Goal: Information Seeking & Learning: Learn about a topic

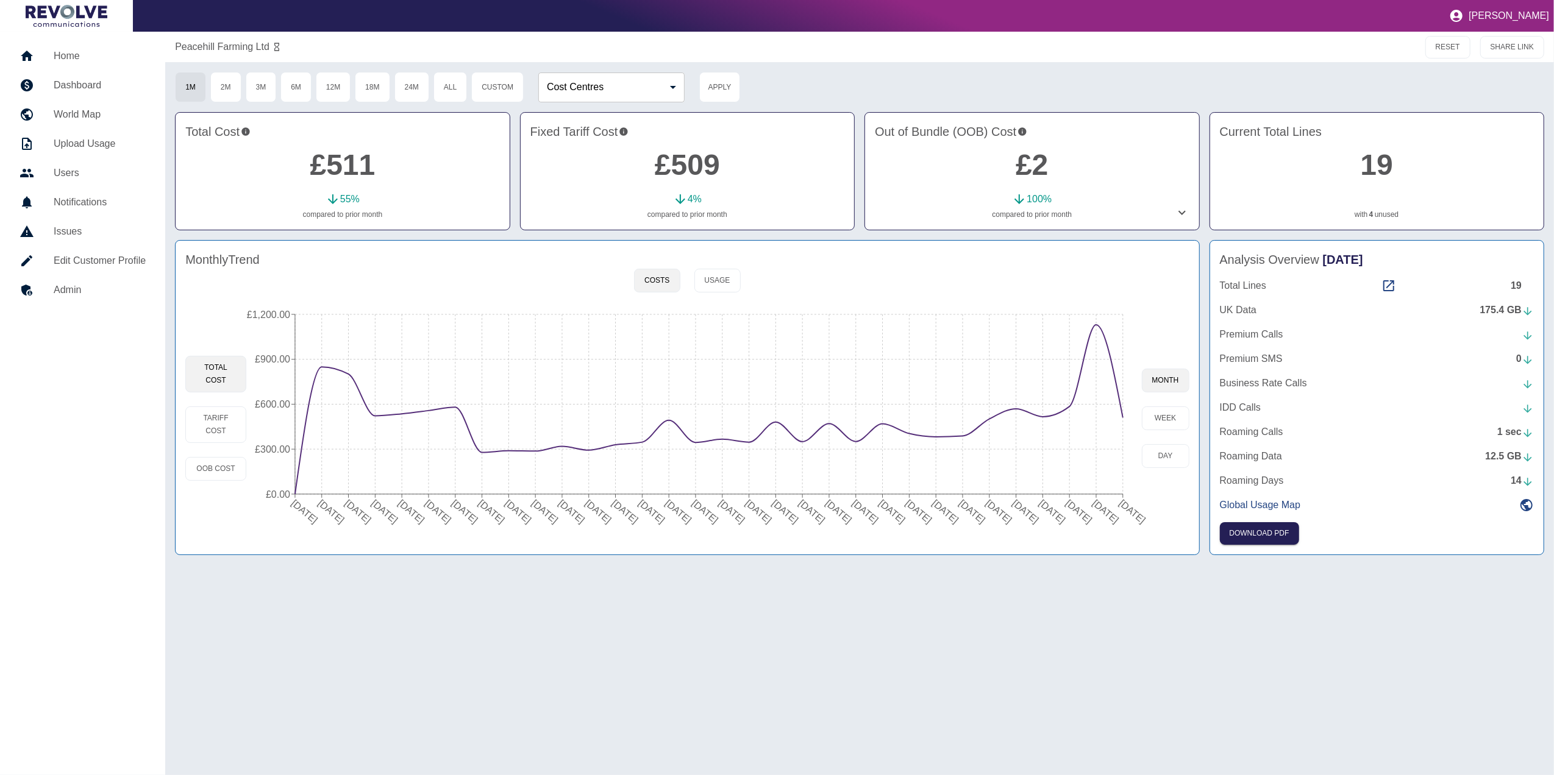
click at [44, 64] on link "Home" at bounding box center [83, 55] width 146 height 29
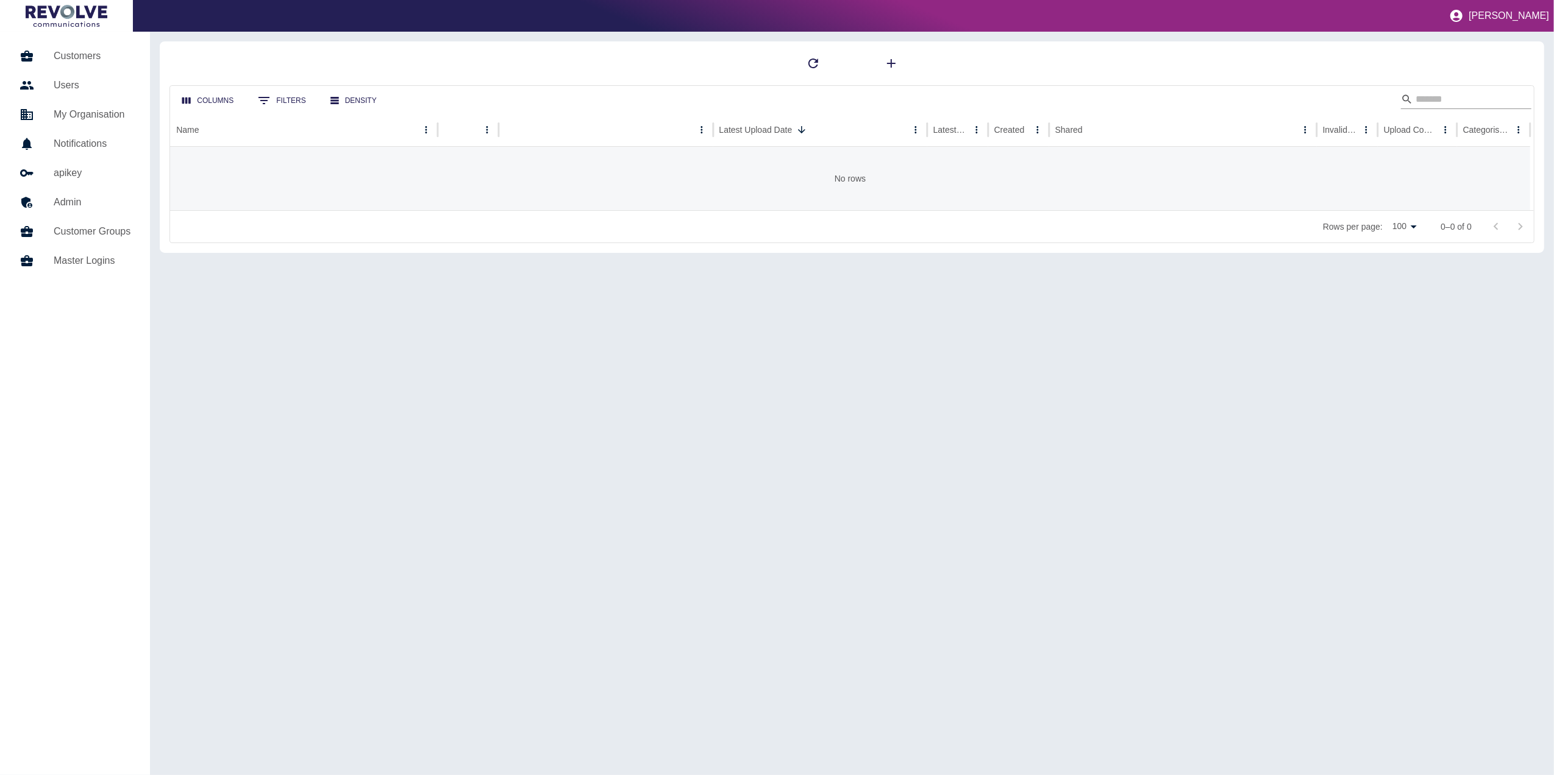
click at [1462, 98] on input "Search" at bounding box center [1465, 100] width 98 height 20
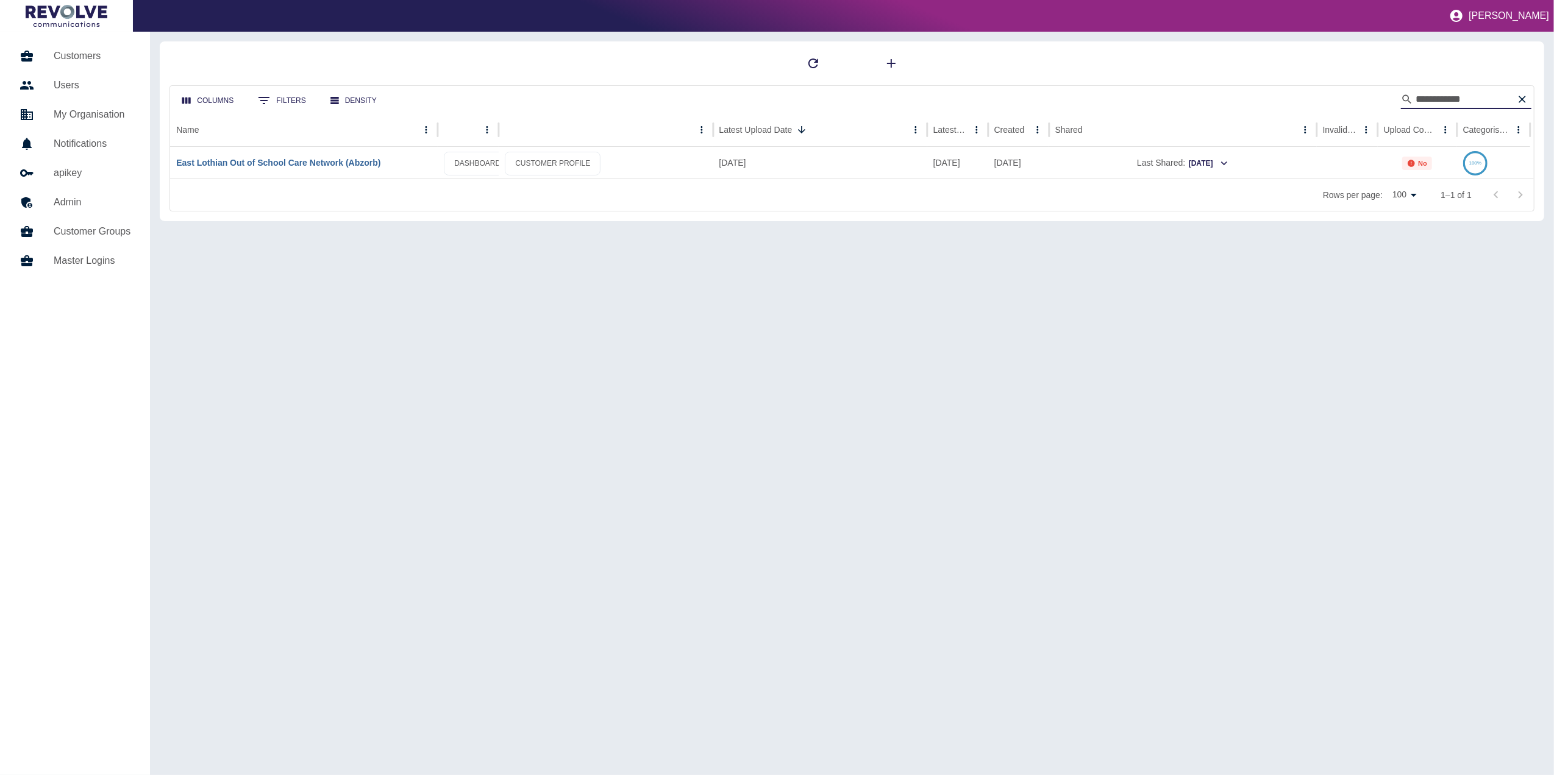
type input "**********"
click at [333, 166] on link "East Lothian Out of School Care Network (Abzorb)" at bounding box center [278, 163] width 204 height 10
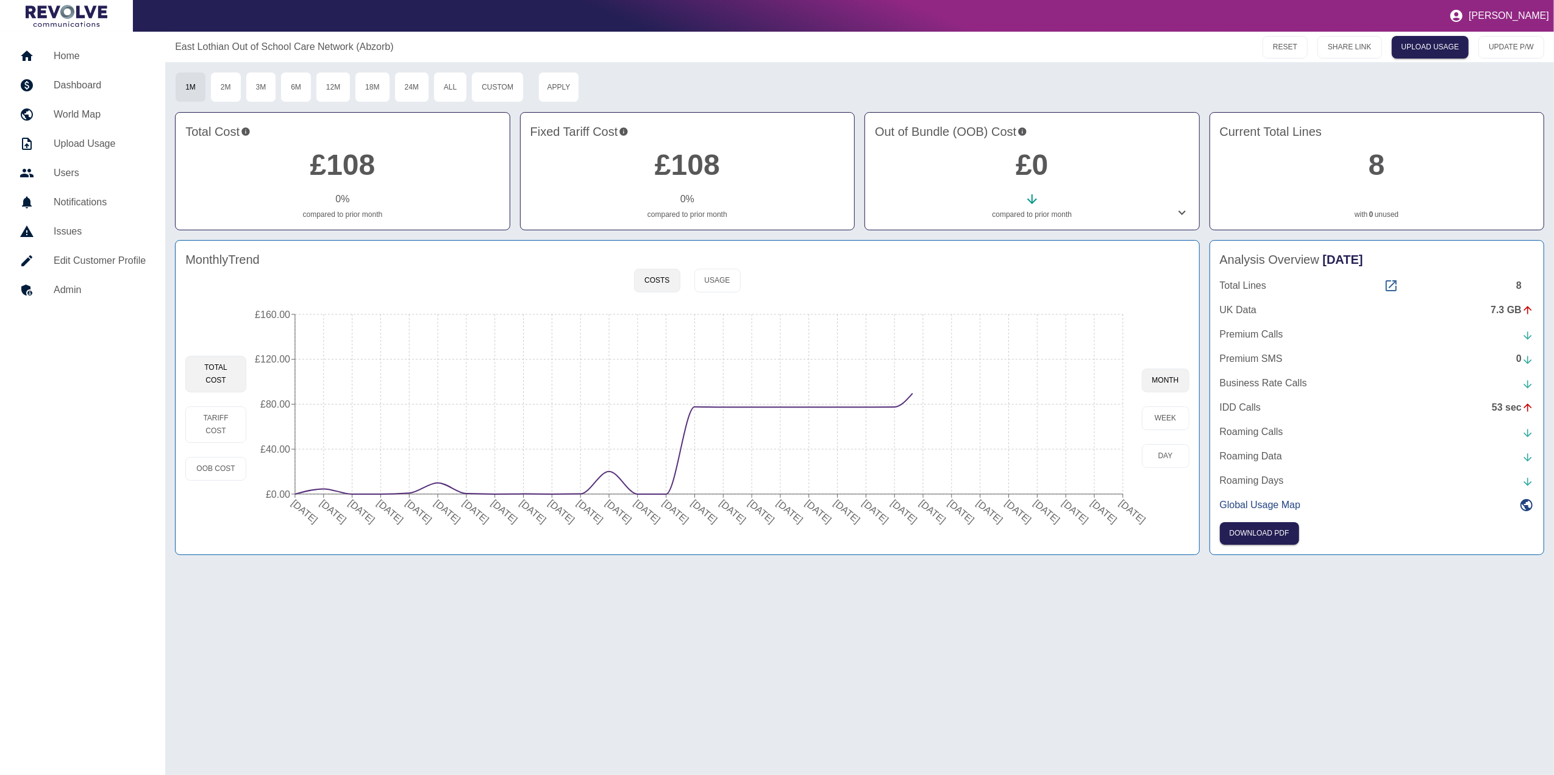
click at [1394, 289] on icon at bounding box center [1391, 286] width 15 height 15
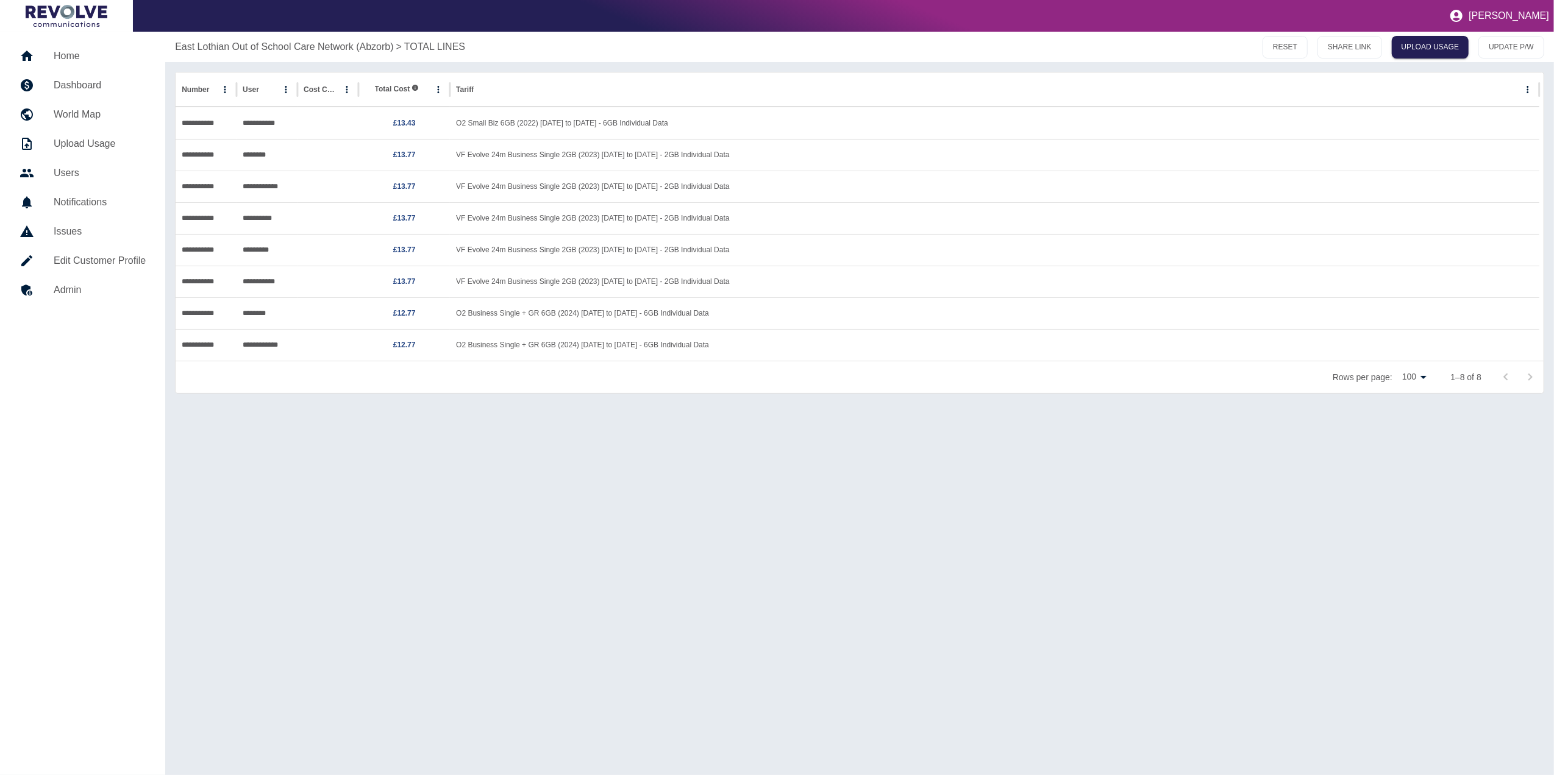
click at [77, 85] on h5 "Dashboard" at bounding box center [100, 85] width 92 height 15
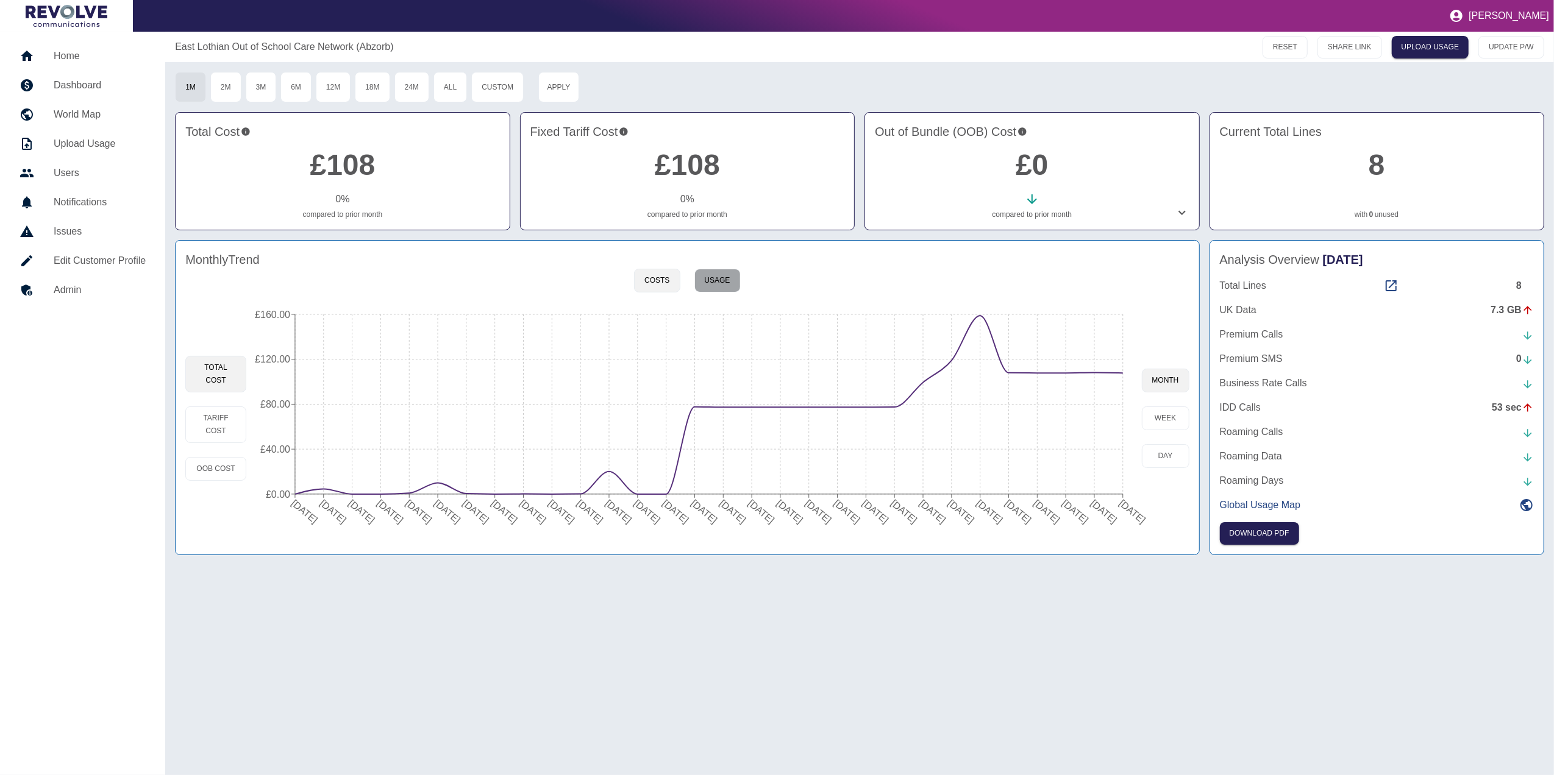
click at [725, 271] on button "Usage" at bounding box center [717, 281] width 46 height 24
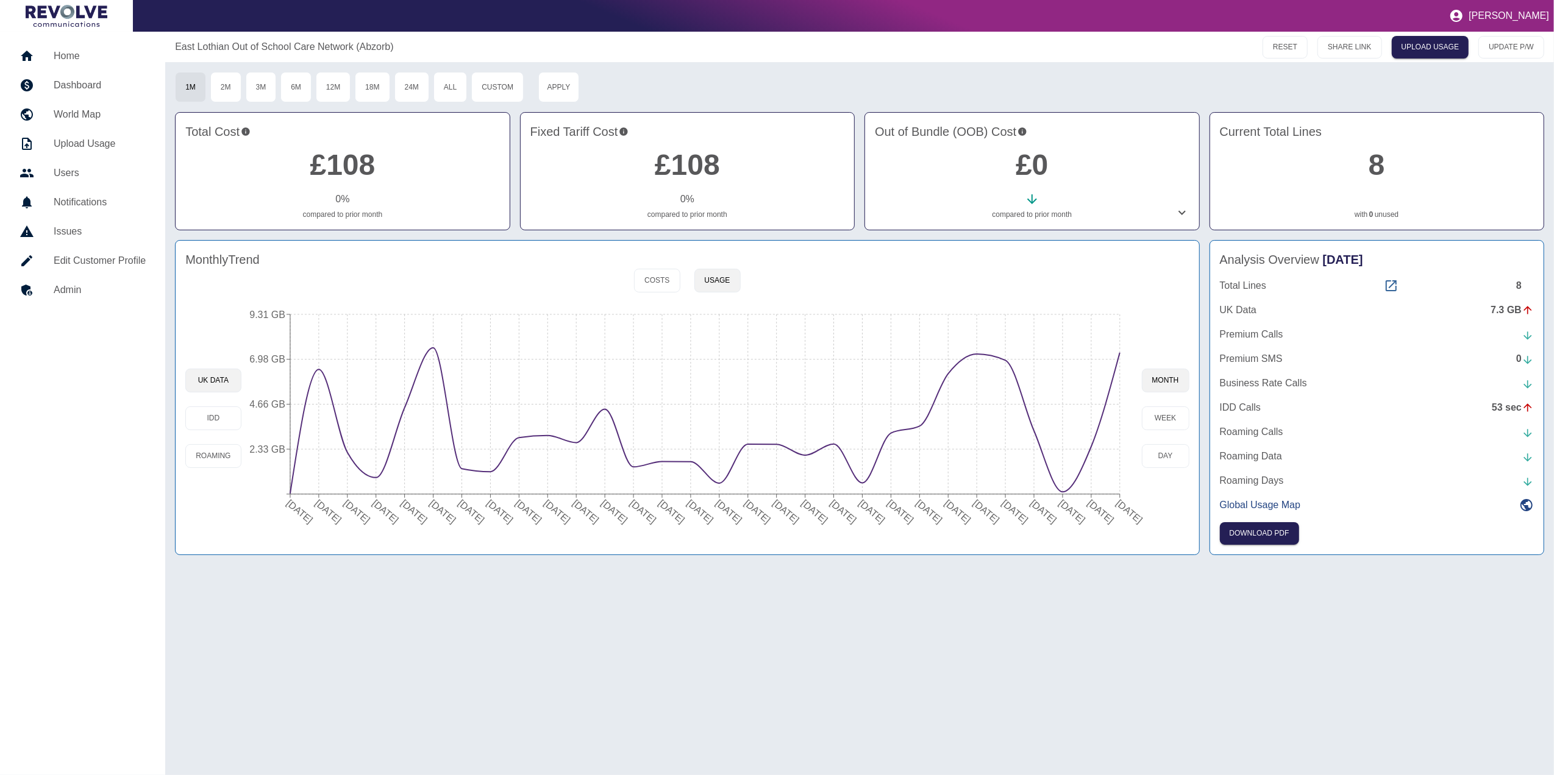
click at [1386, 283] on icon at bounding box center [1391, 286] width 15 height 15
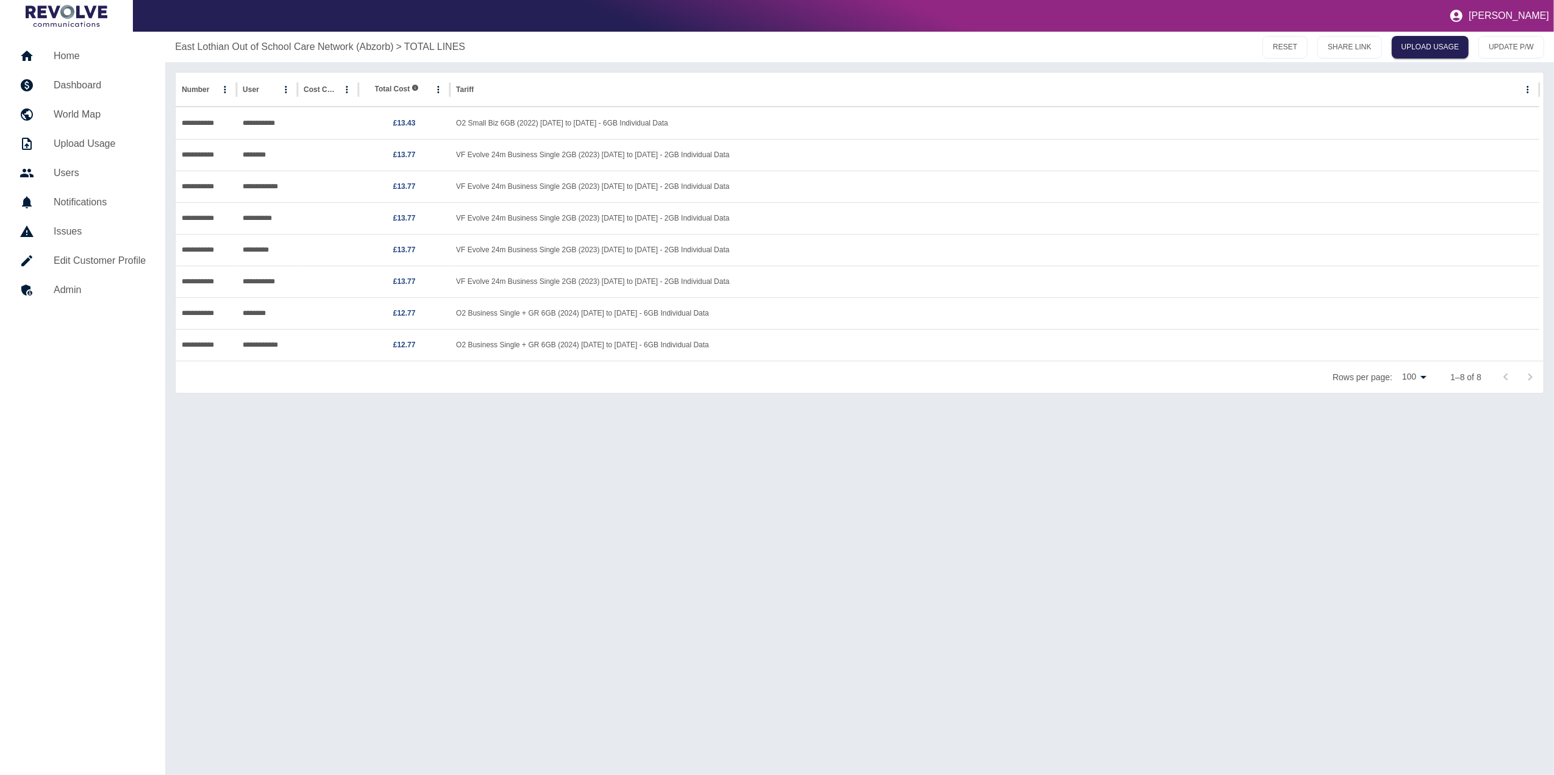
click at [91, 88] on h5 "Dashboard" at bounding box center [100, 85] width 92 height 15
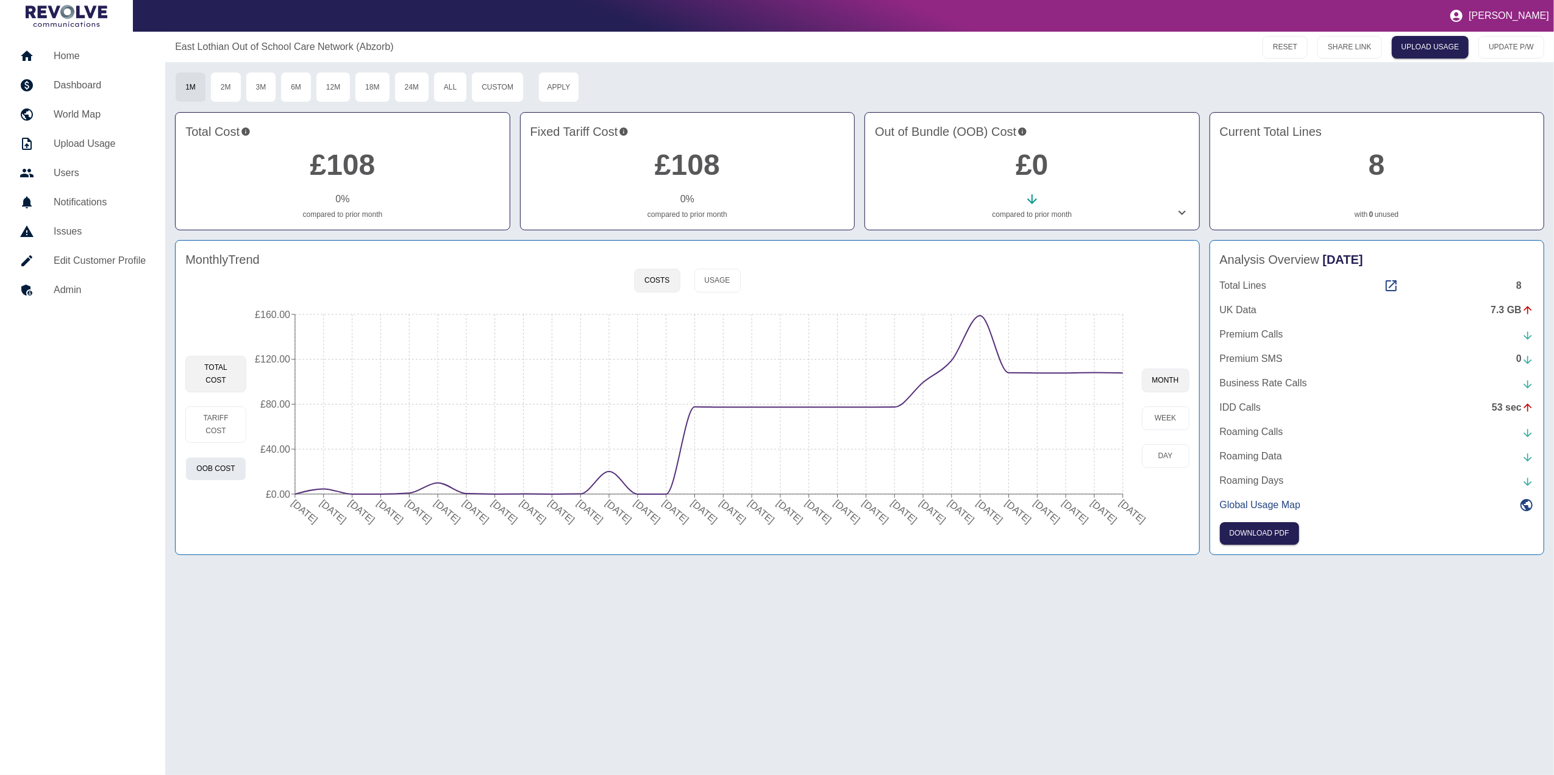
click at [243, 471] on button "OOB Cost" at bounding box center [215, 469] width 61 height 24
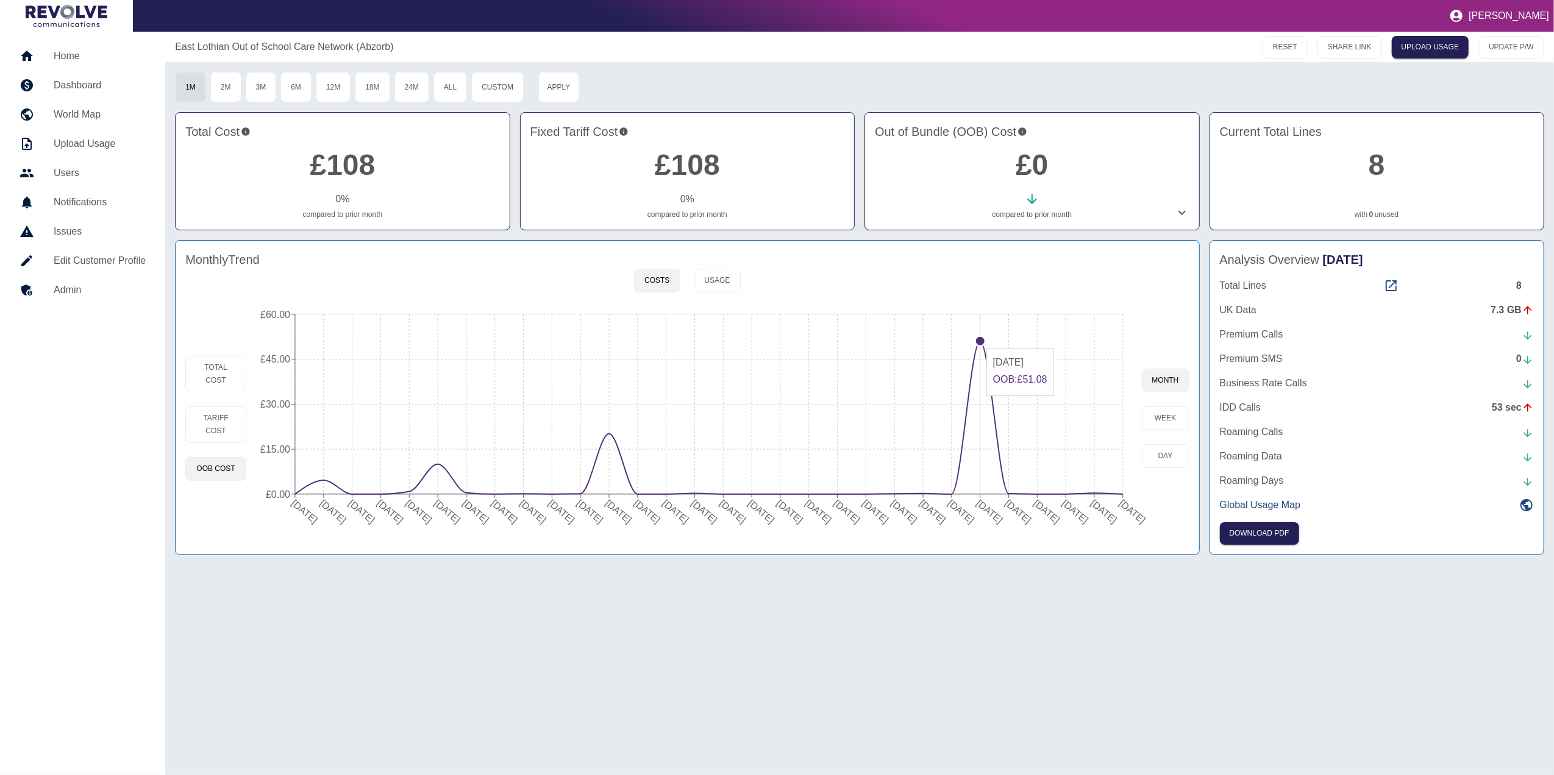
click at [981, 344] on circle at bounding box center [980, 342] width 10 height 10
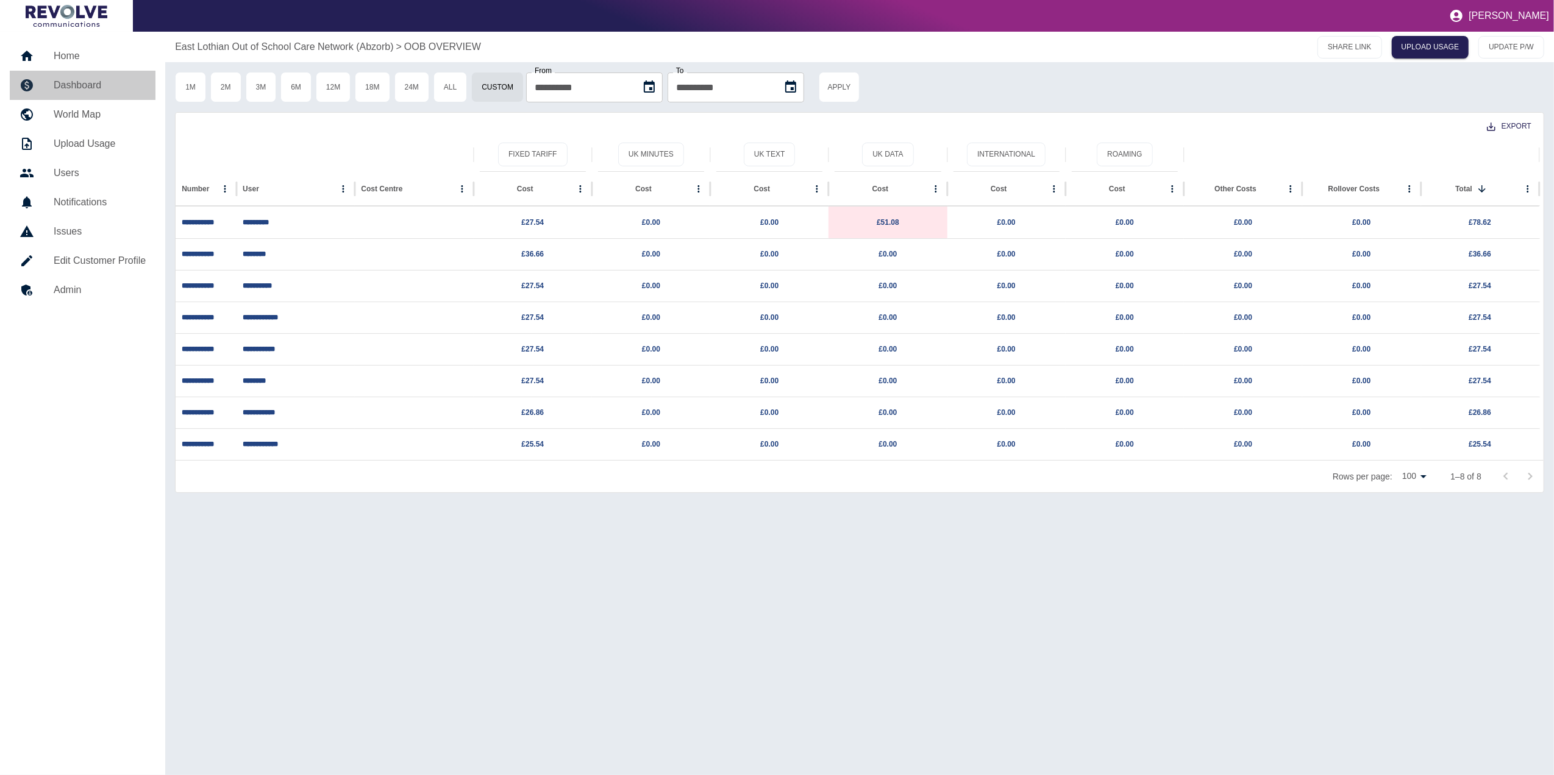
click at [106, 78] on h5 "Dashboard" at bounding box center [100, 85] width 92 height 15
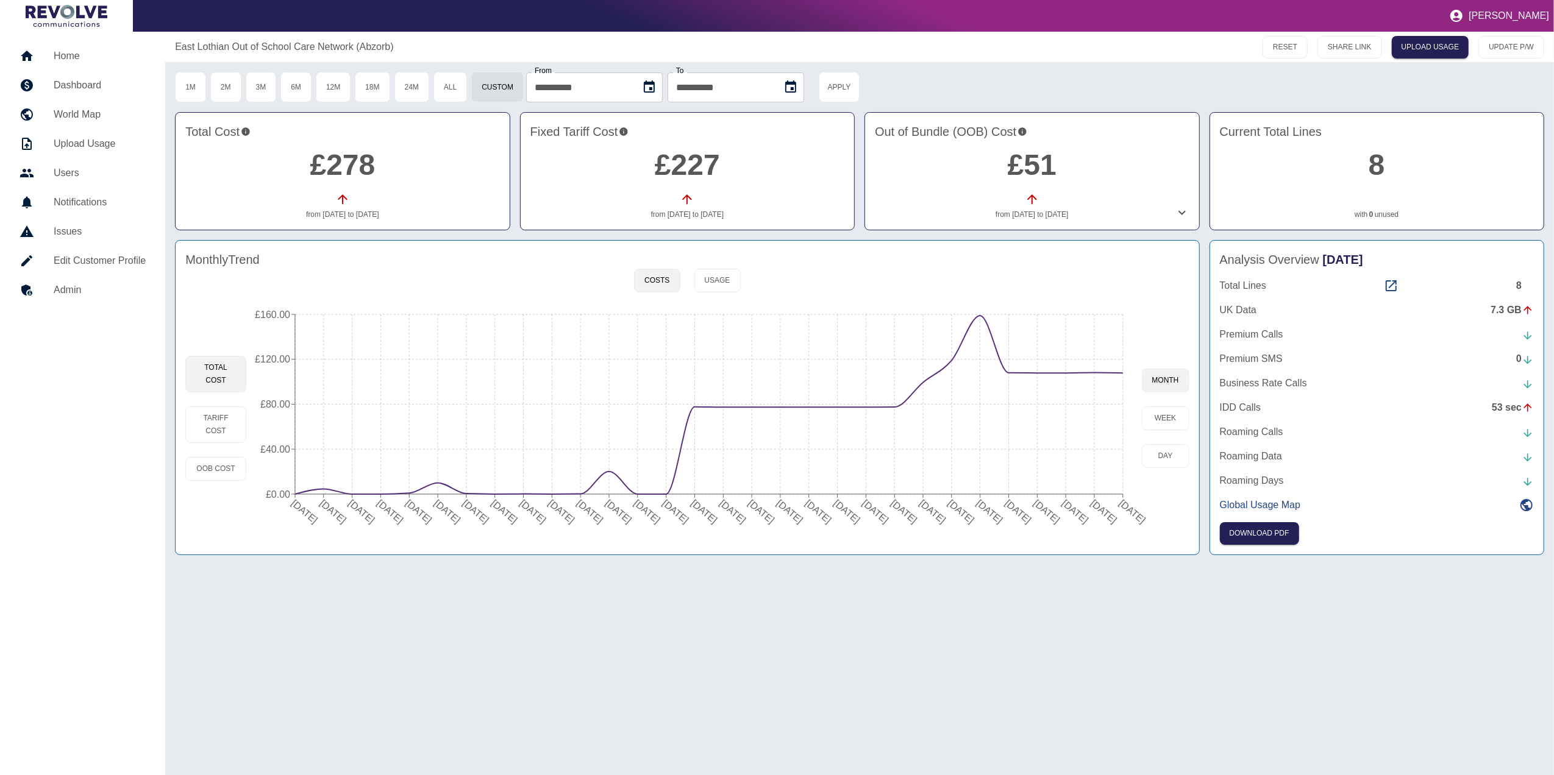
click at [77, 61] on h5 "Home" at bounding box center [100, 56] width 92 height 15
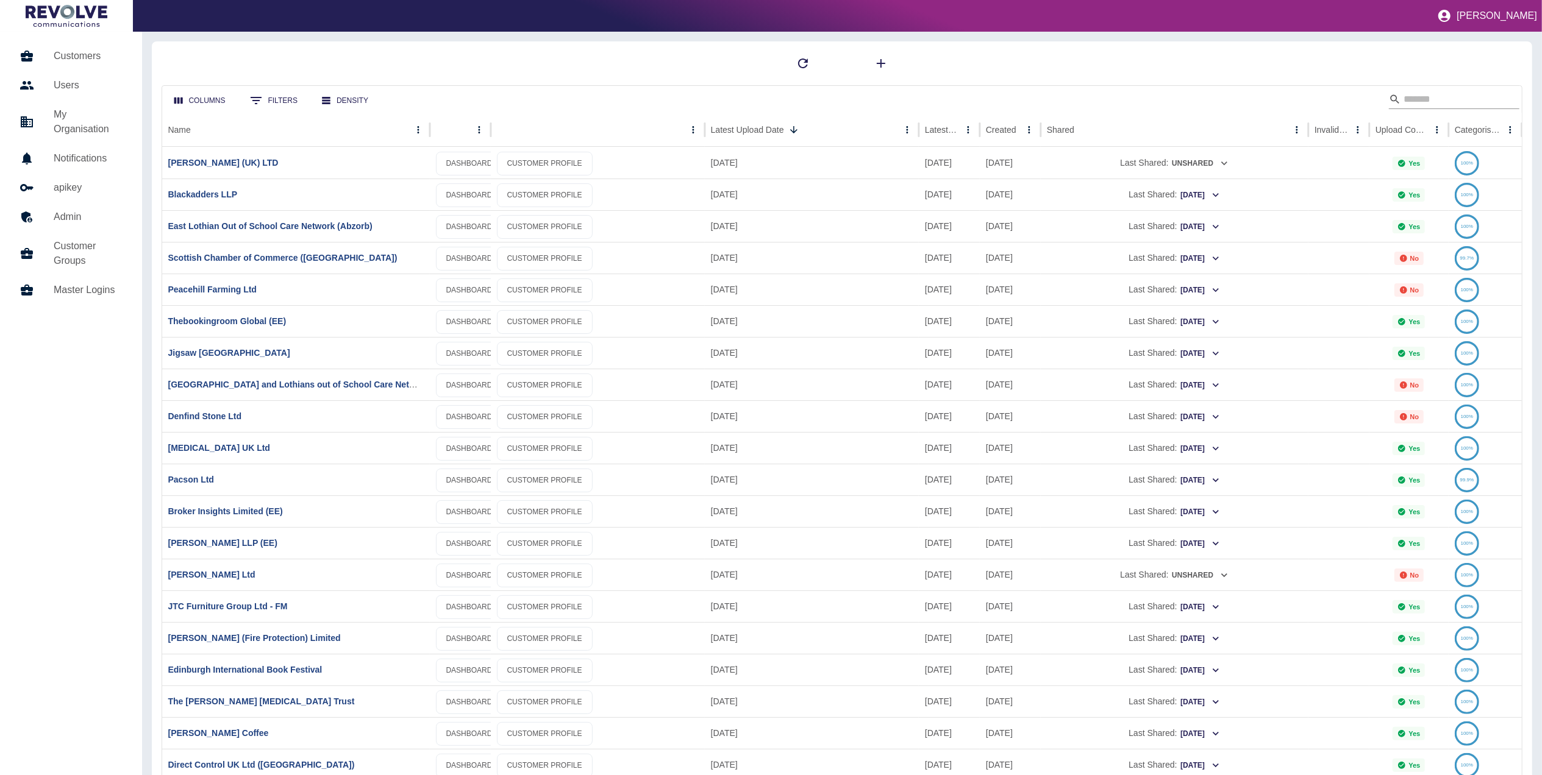
click at [1410, 101] on input "Search" at bounding box center [1452, 100] width 98 height 20
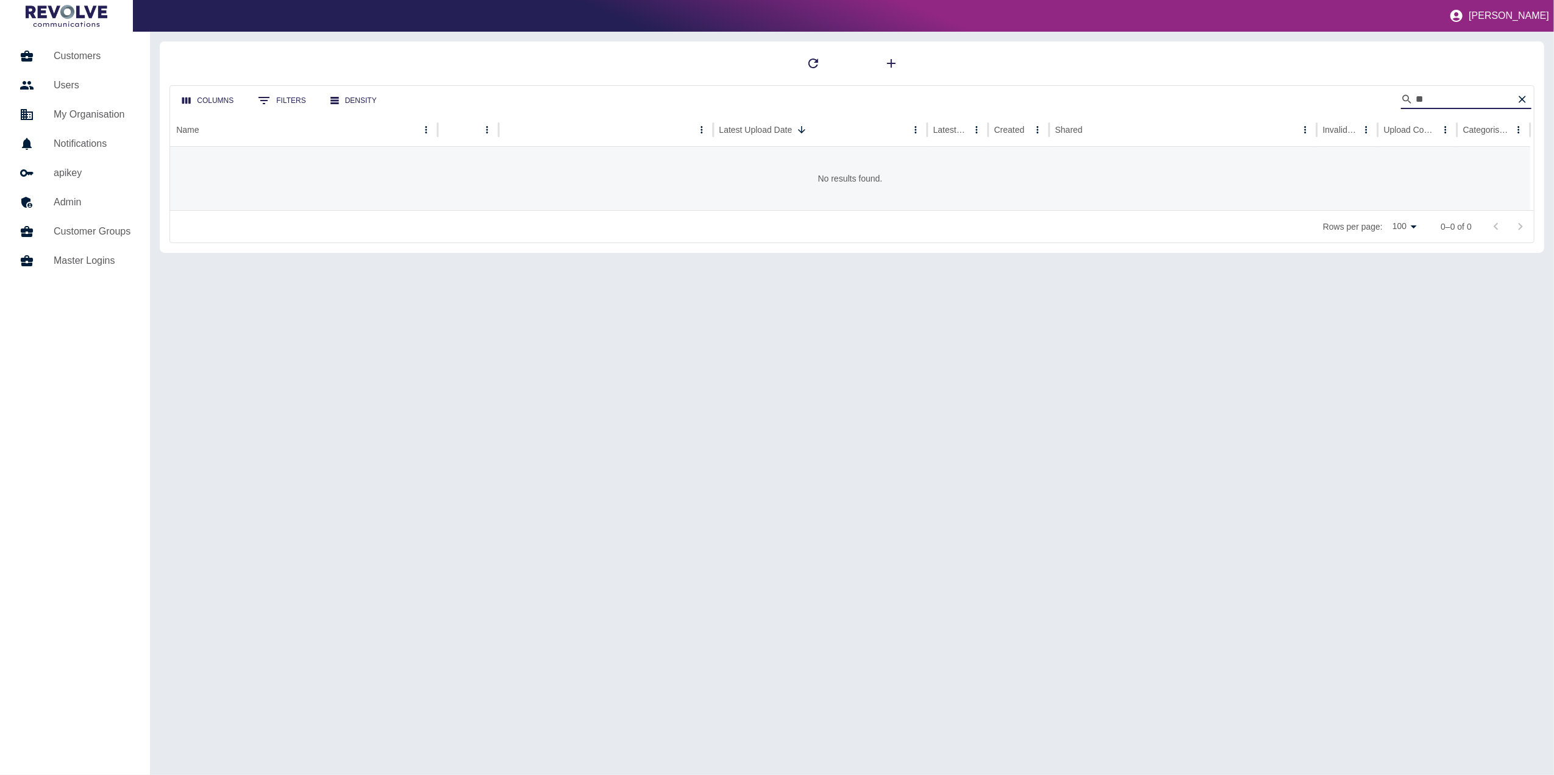
type input "*"
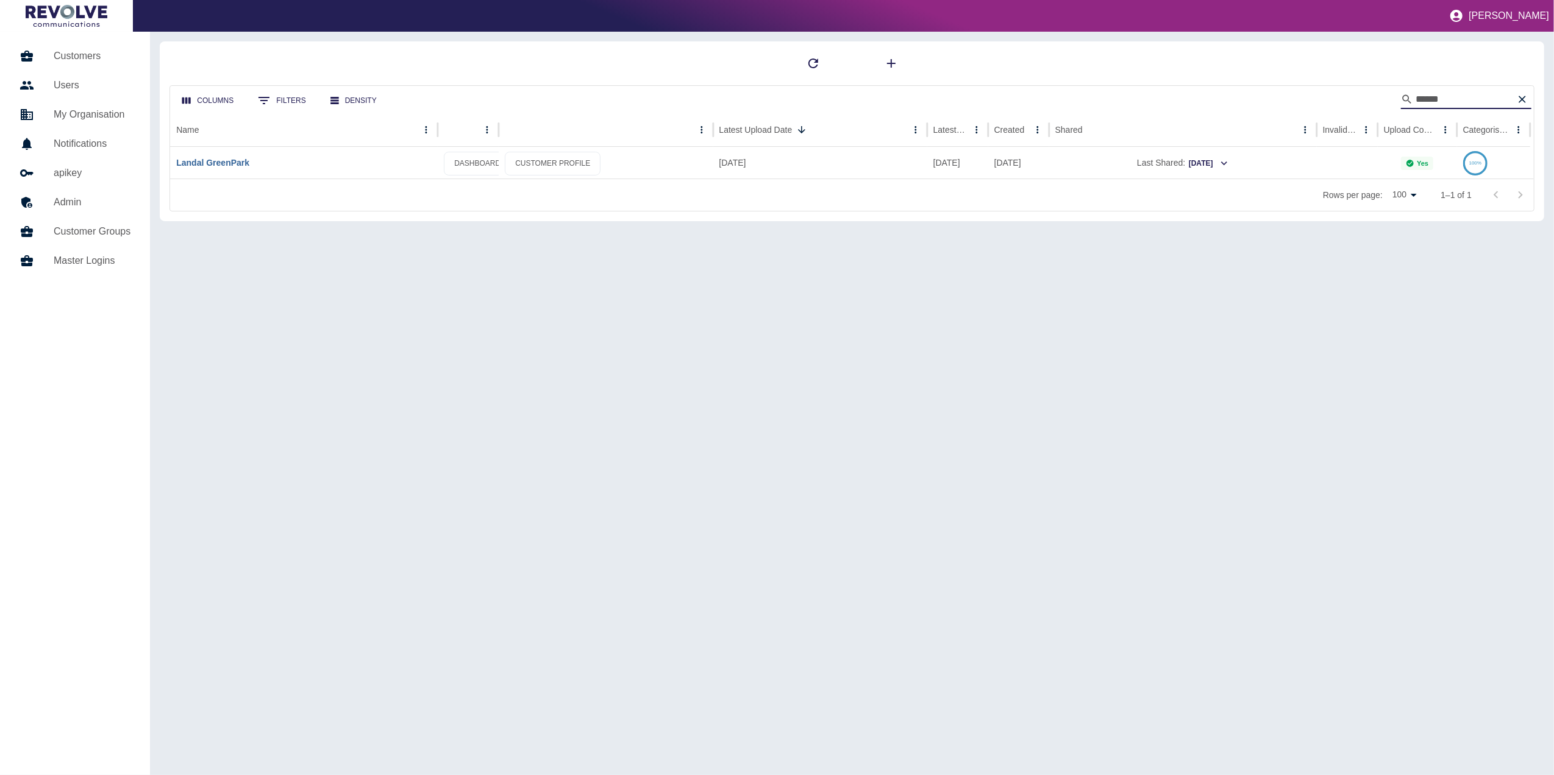
type input "******"
click at [227, 162] on link "Landal GreenPark" at bounding box center [212, 163] width 73 height 10
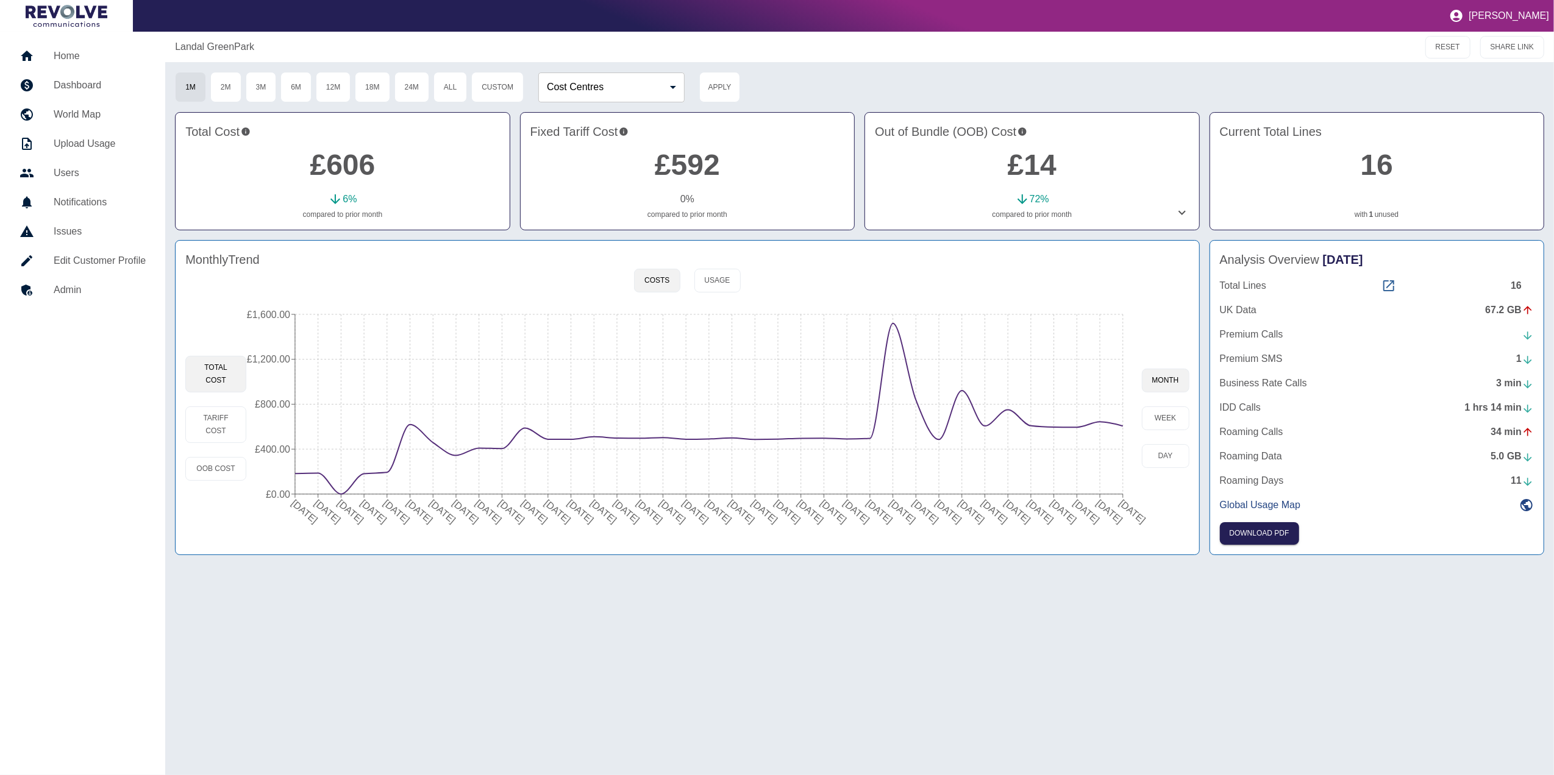
click at [1394, 288] on icon at bounding box center [1388, 286] width 15 height 15
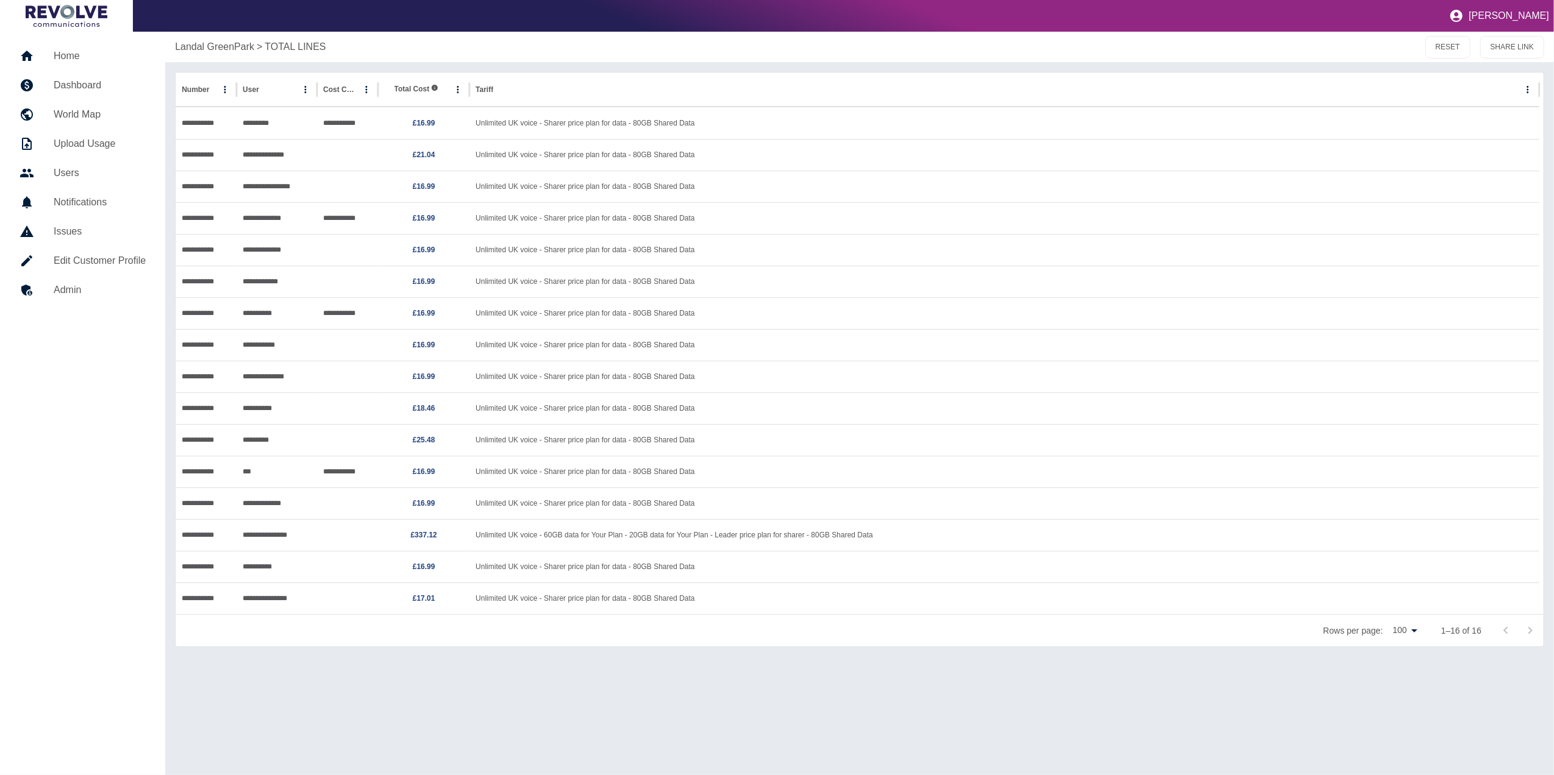
click at [86, 84] on h5 "Dashboard" at bounding box center [100, 85] width 92 height 15
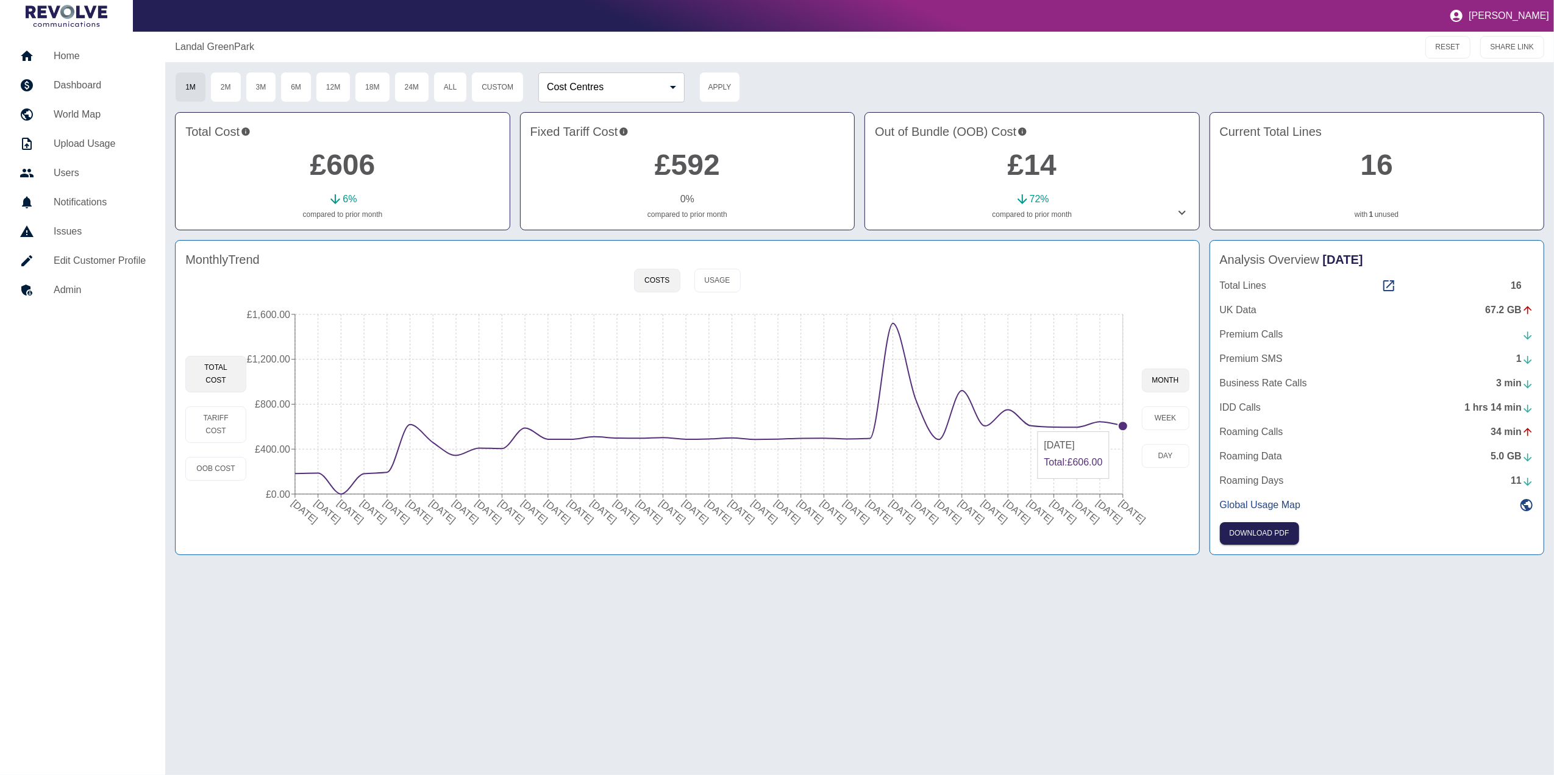
click at [1122, 427] on circle at bounding box center [1123, 426] width 10 height 10
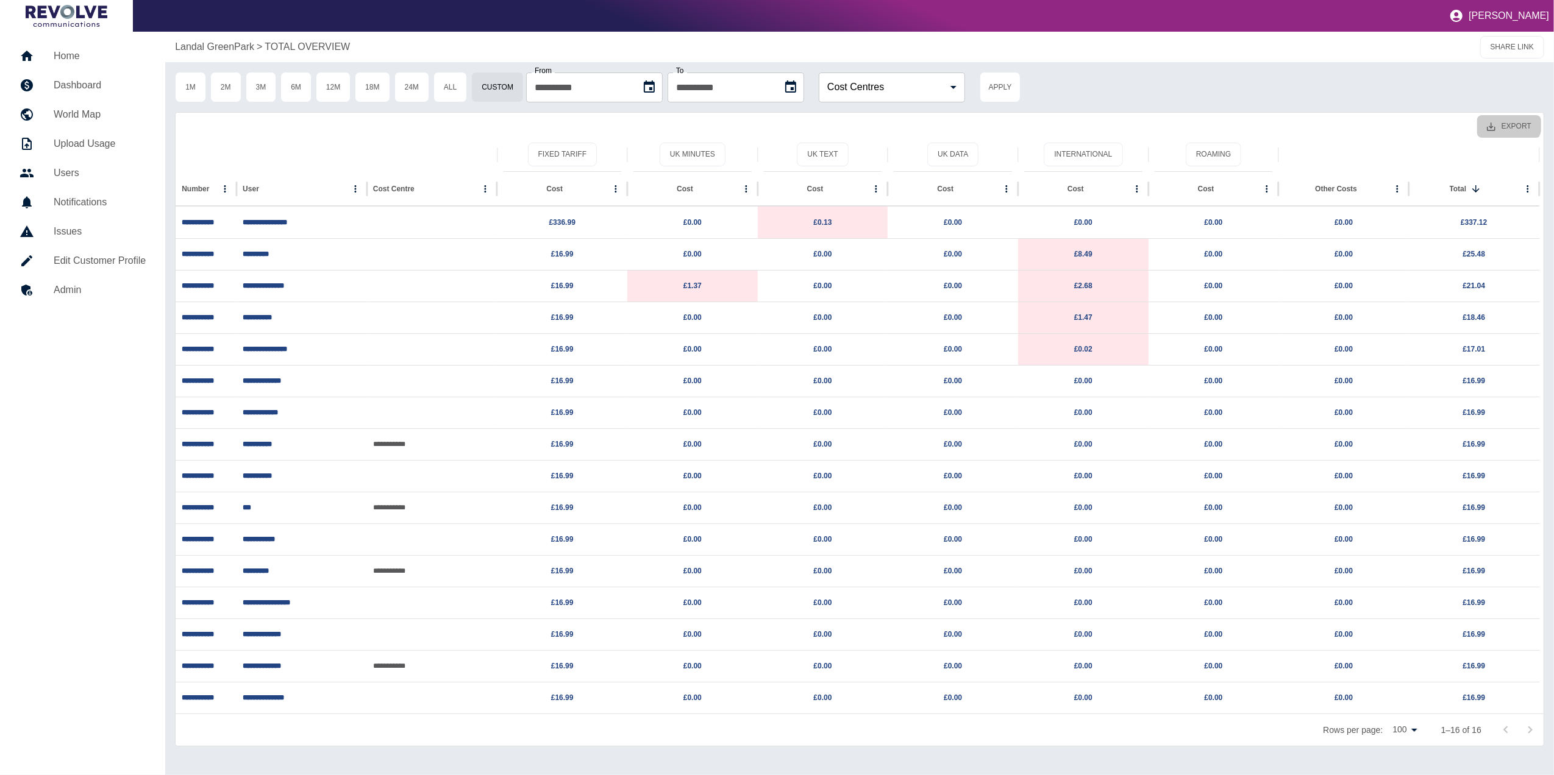
click at [1507, 122] on button "Export" at bounding box center [1509, 126] width 64 height 23
click at [1464, 179] on li "Download as EXCEL" at bounding box center [1485, 176] width 110 height 22
click at [98, 49] on h5 "Home" at bounding box center [100, 56] width 92 height 15
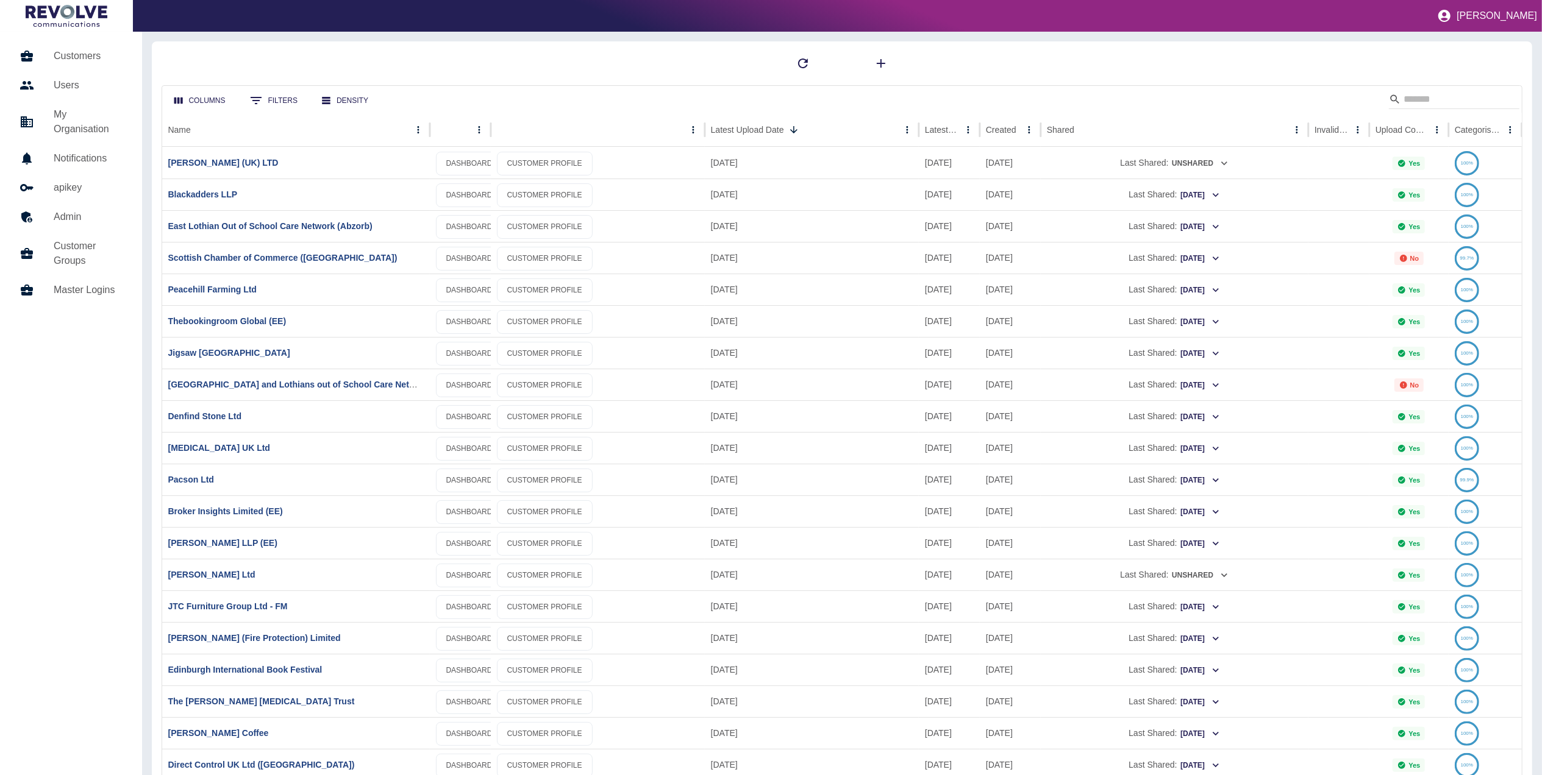
click at [1034, 88] on div "Columns 0 Filters Density" at bounding box center [842, 99] width 1360 height 27
click at [229, 162] on link "[PERSON_NAME] (UK) LTD" at bounding box center [223, 163] width 110 height 10
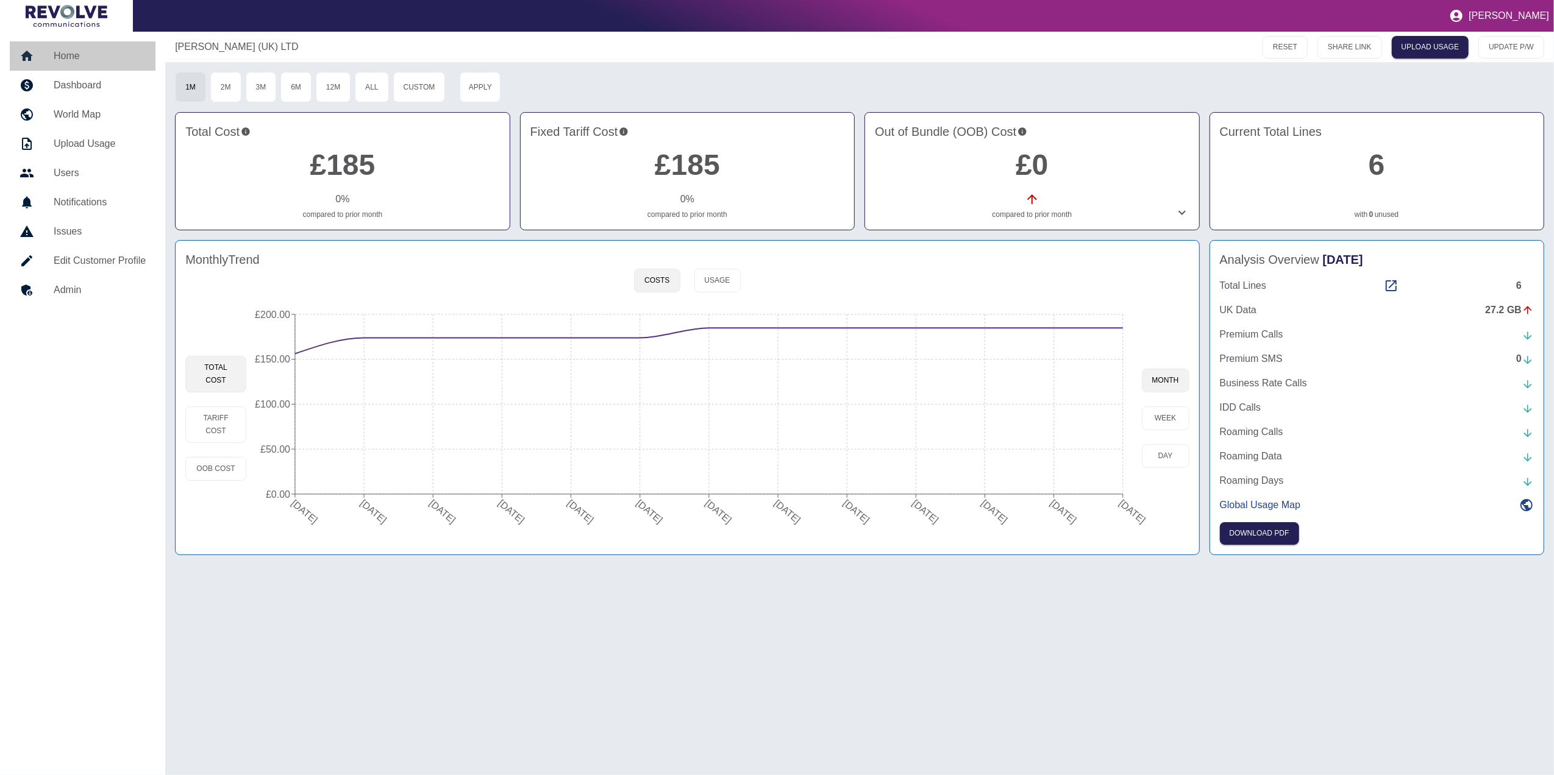
click at [72, 52] on h5 "Home" at bounding box center [100, 56] width 92 height 15
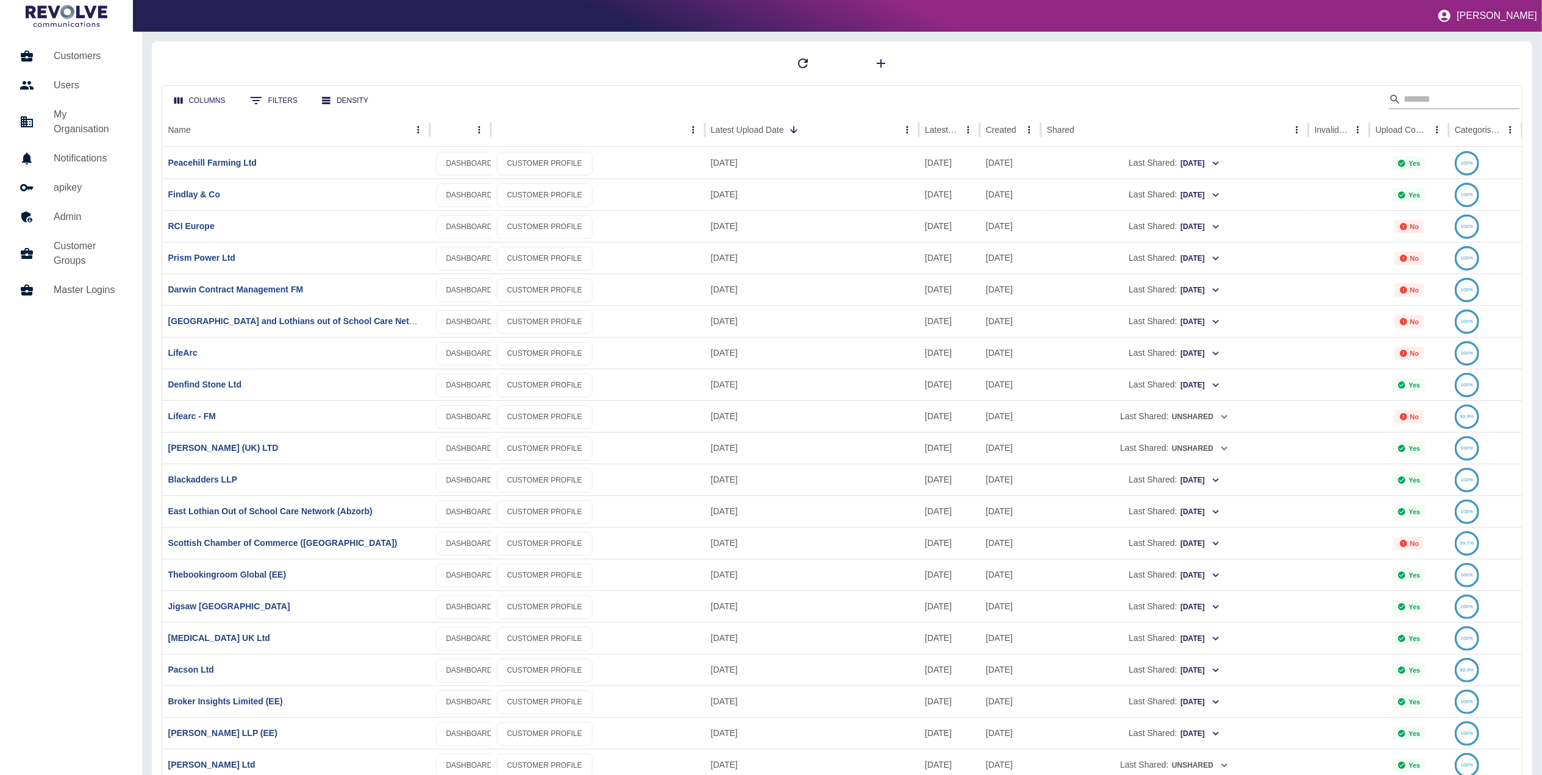
click at [1457, 91] on input "Search" at bounding box center [1452, 100] width 98 height 20
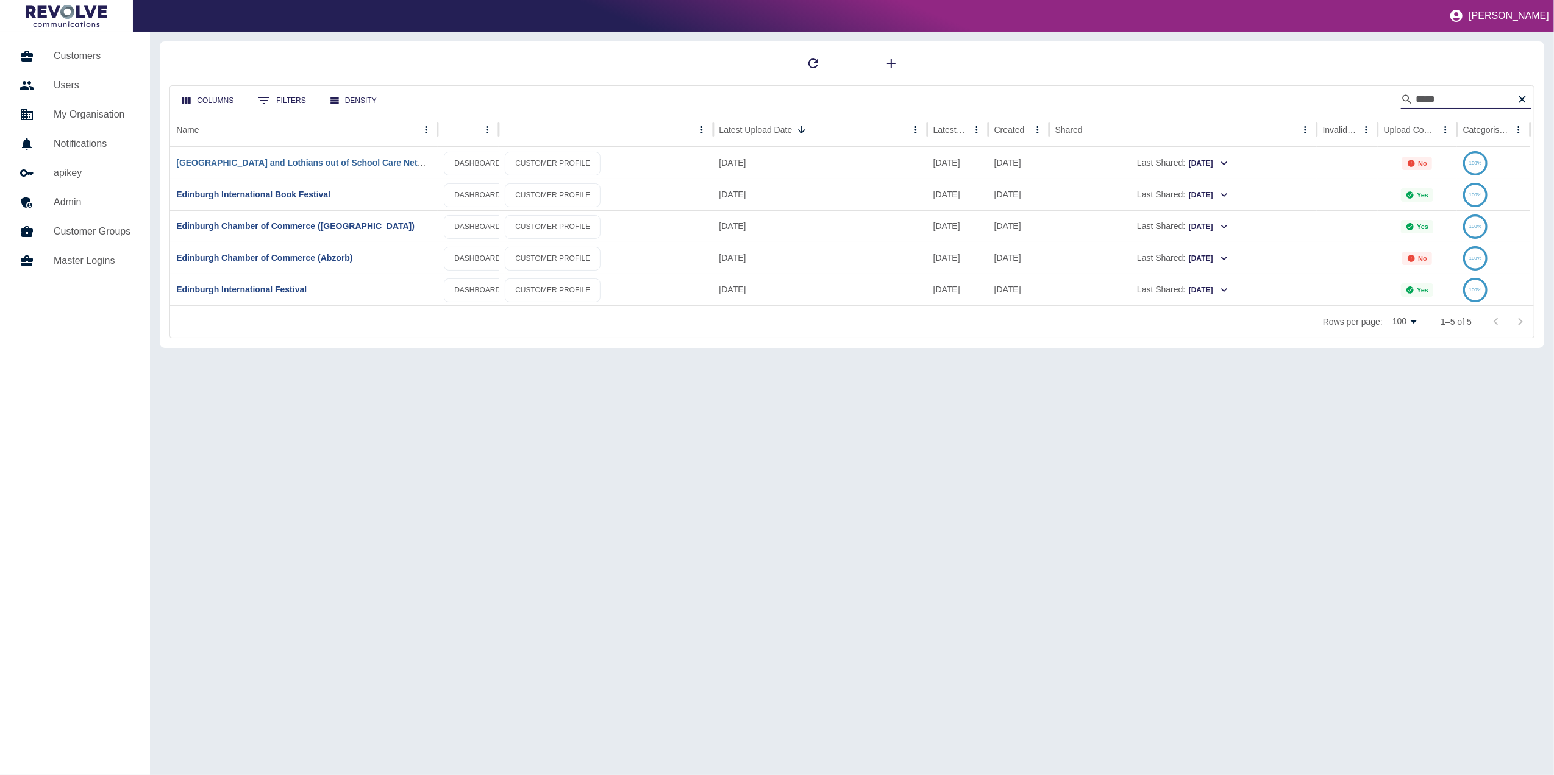
type input "*****"
click at [333, 168] on link "[GEOGRAPHIC_DATA] and Lothians out of School Care Network ([GEOGRAPHIC_DATA])" at bounding box center [356, 163] width 360 height 10
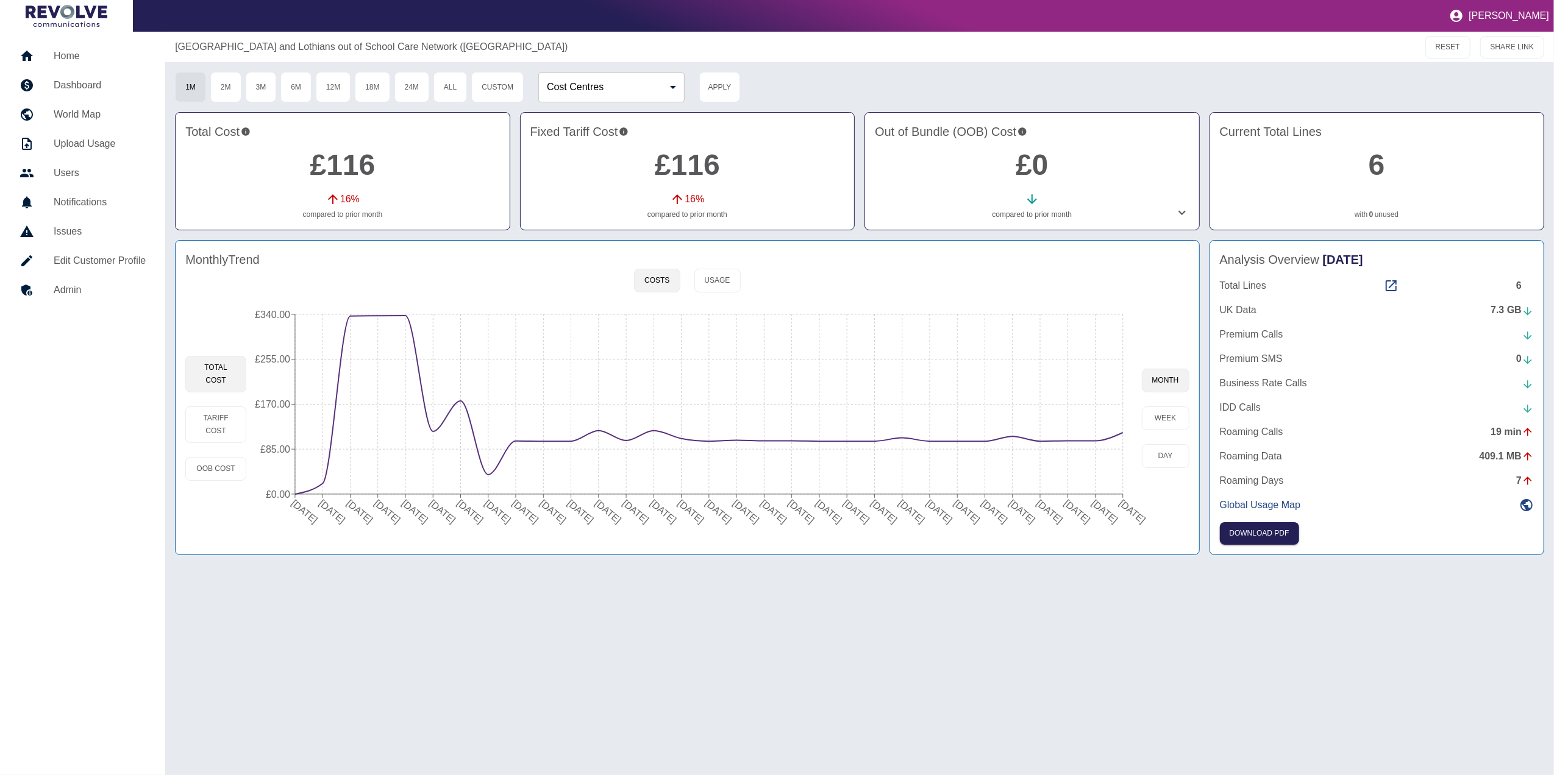
click at [1375, 213] on p "with 0 unused" at bounding box center [1377, 214] width 314 height 11
click at [1391, 282] on icon at bounding box center [1391, 285] width 11 height 11
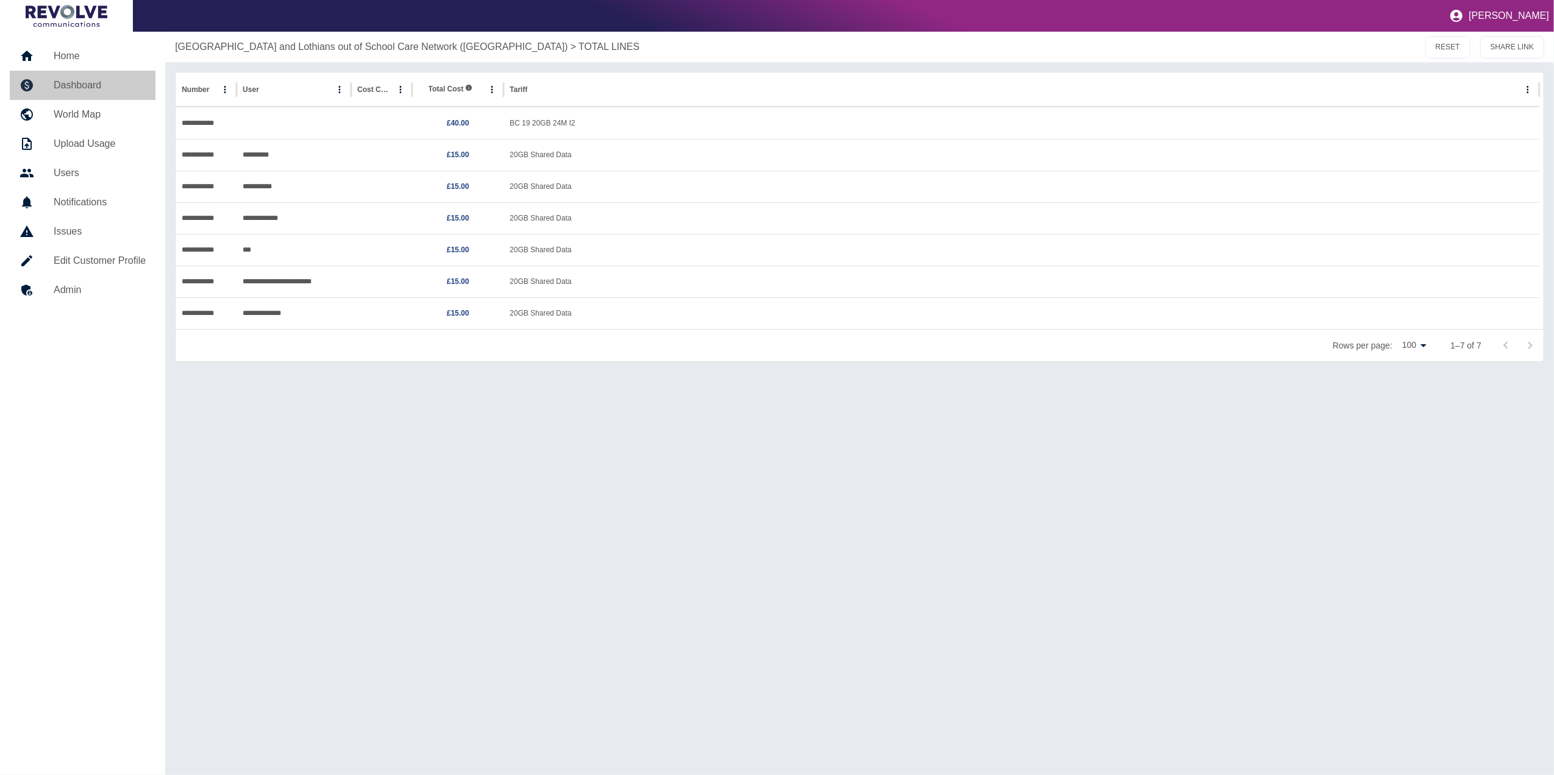
click at [104, 86] on h5 "Dashboard" at bounding box center [100, 85] width 92 height 15
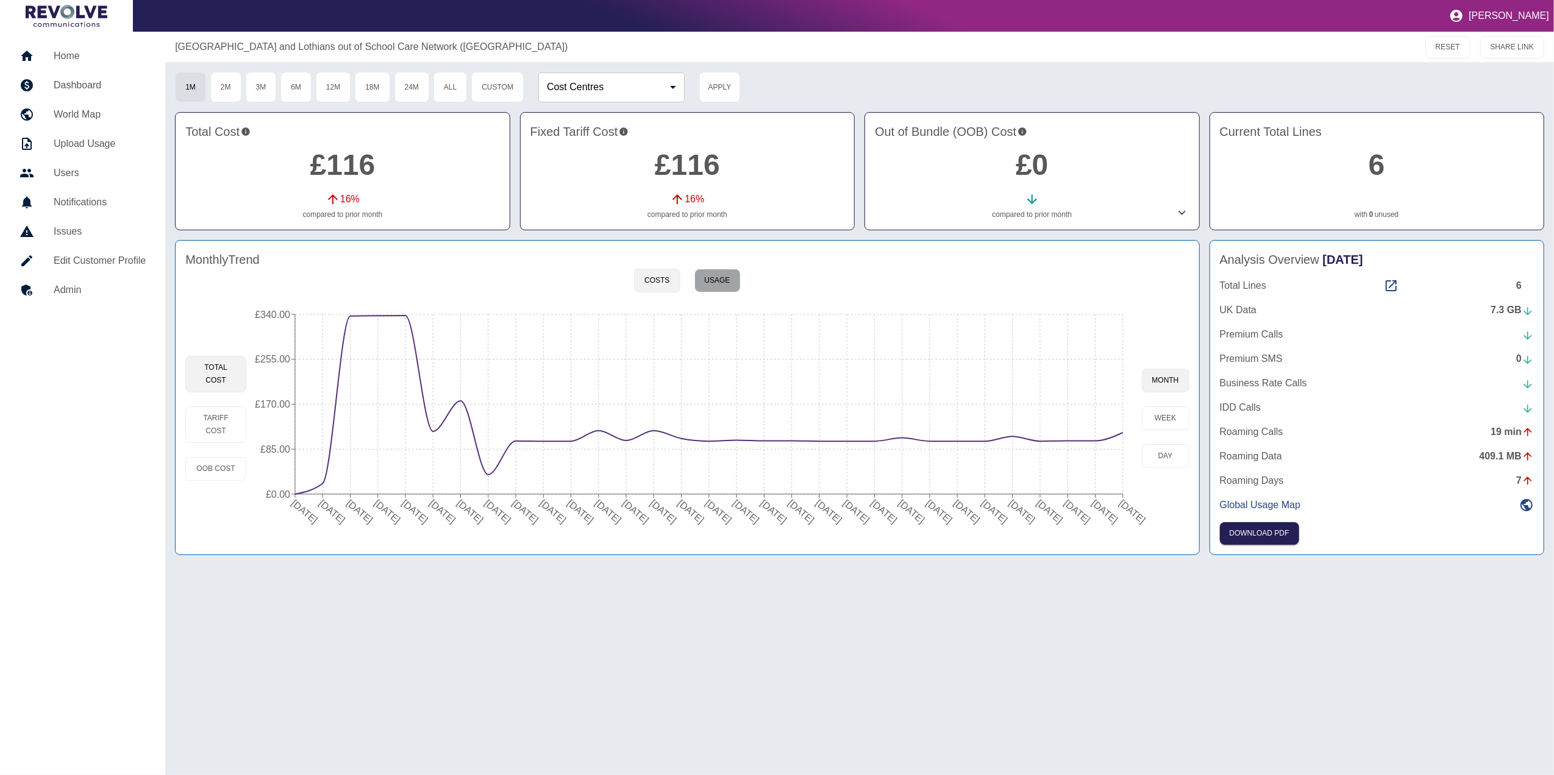
click at [730, 276] on button "Usage" at bounding box center [717, 281] width 46 height 24
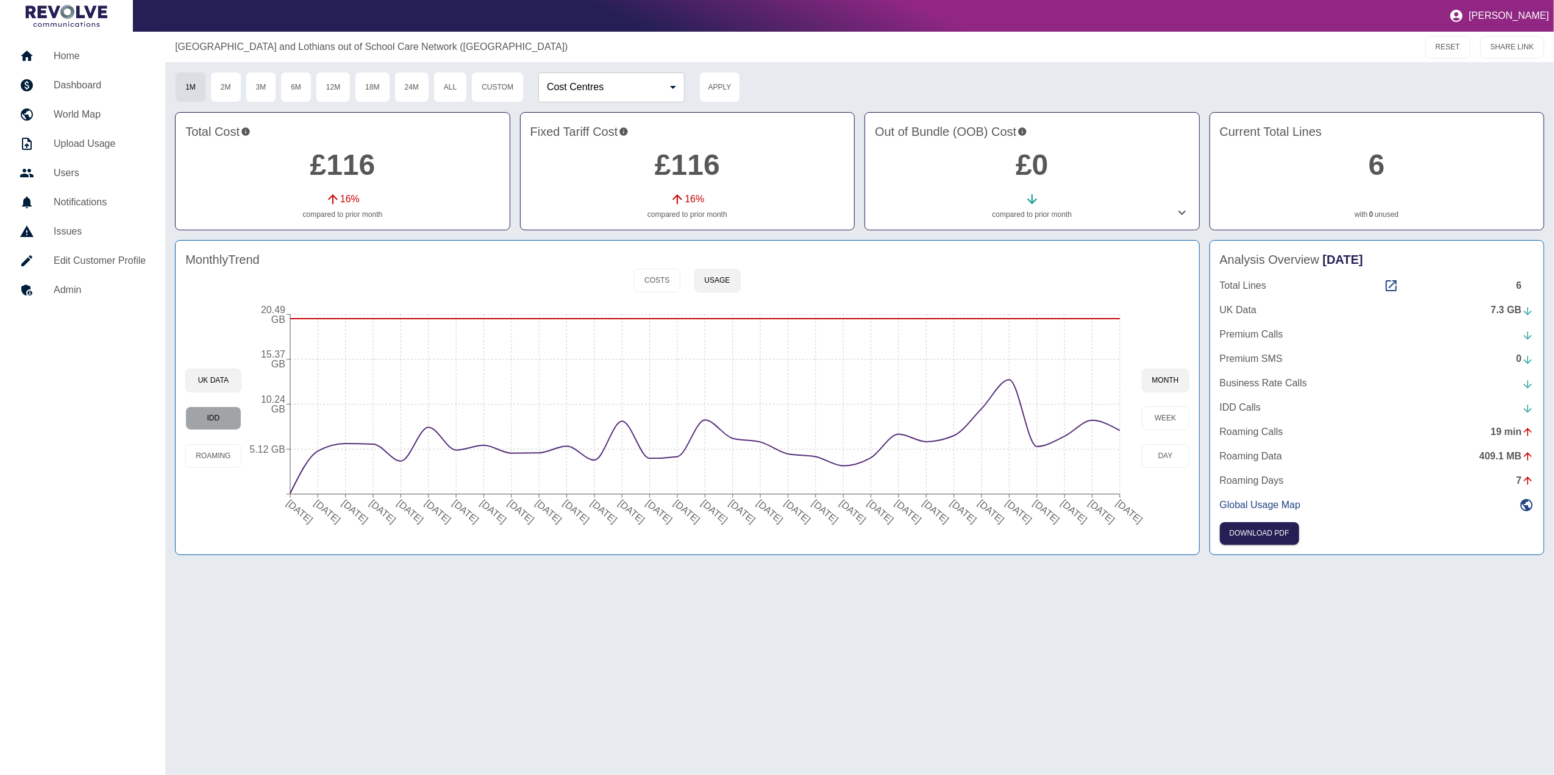
click at [237, 418] on button "IDD" at bounding box center [212, 419] width 55 height 24
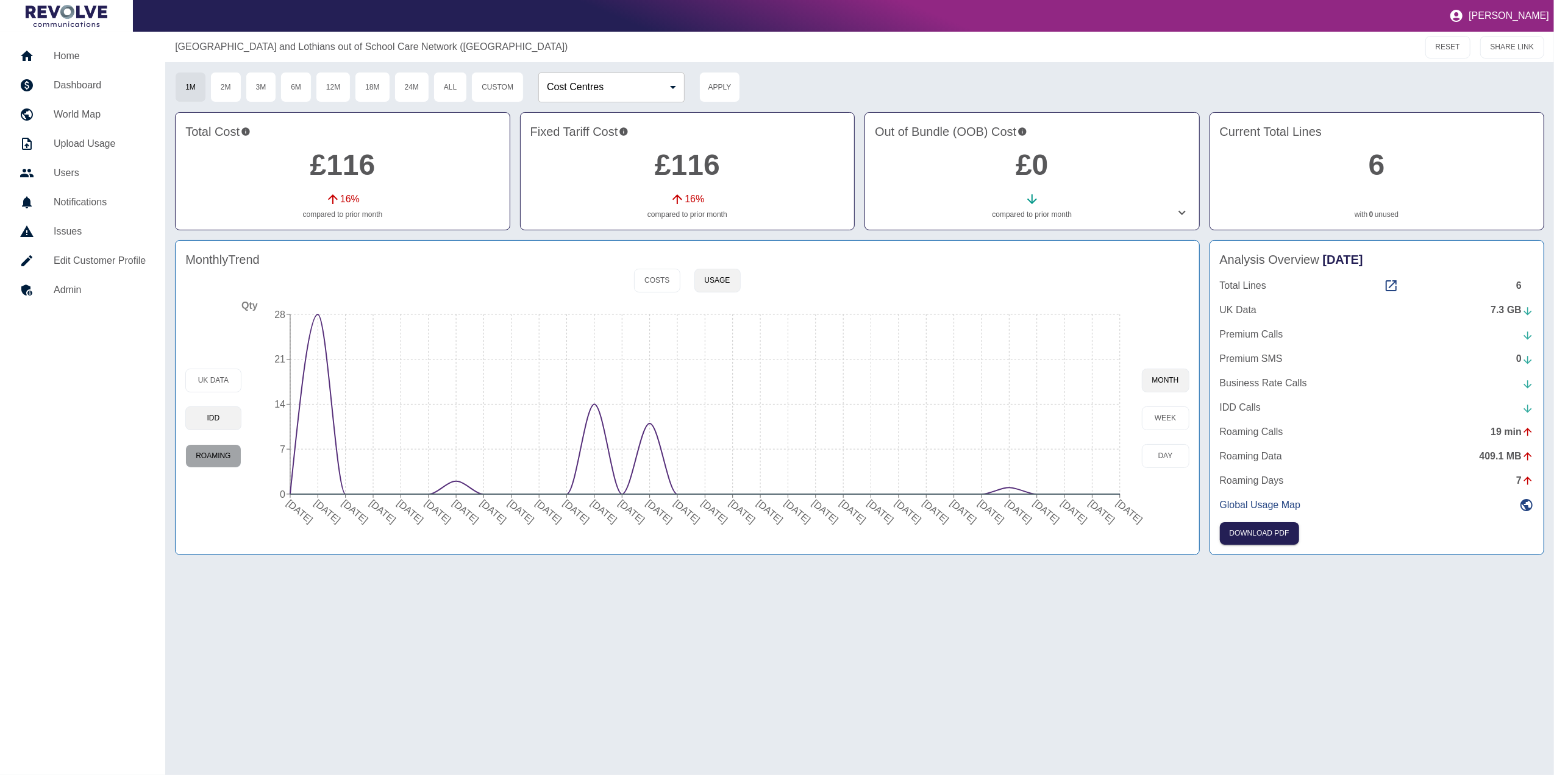
click at [228, 468] on button "Roaming" at bounding box center [212, 456] width 55 height 24
click at [1391, 288] on icon at bounding box center [1391, 285] width 11 height 11
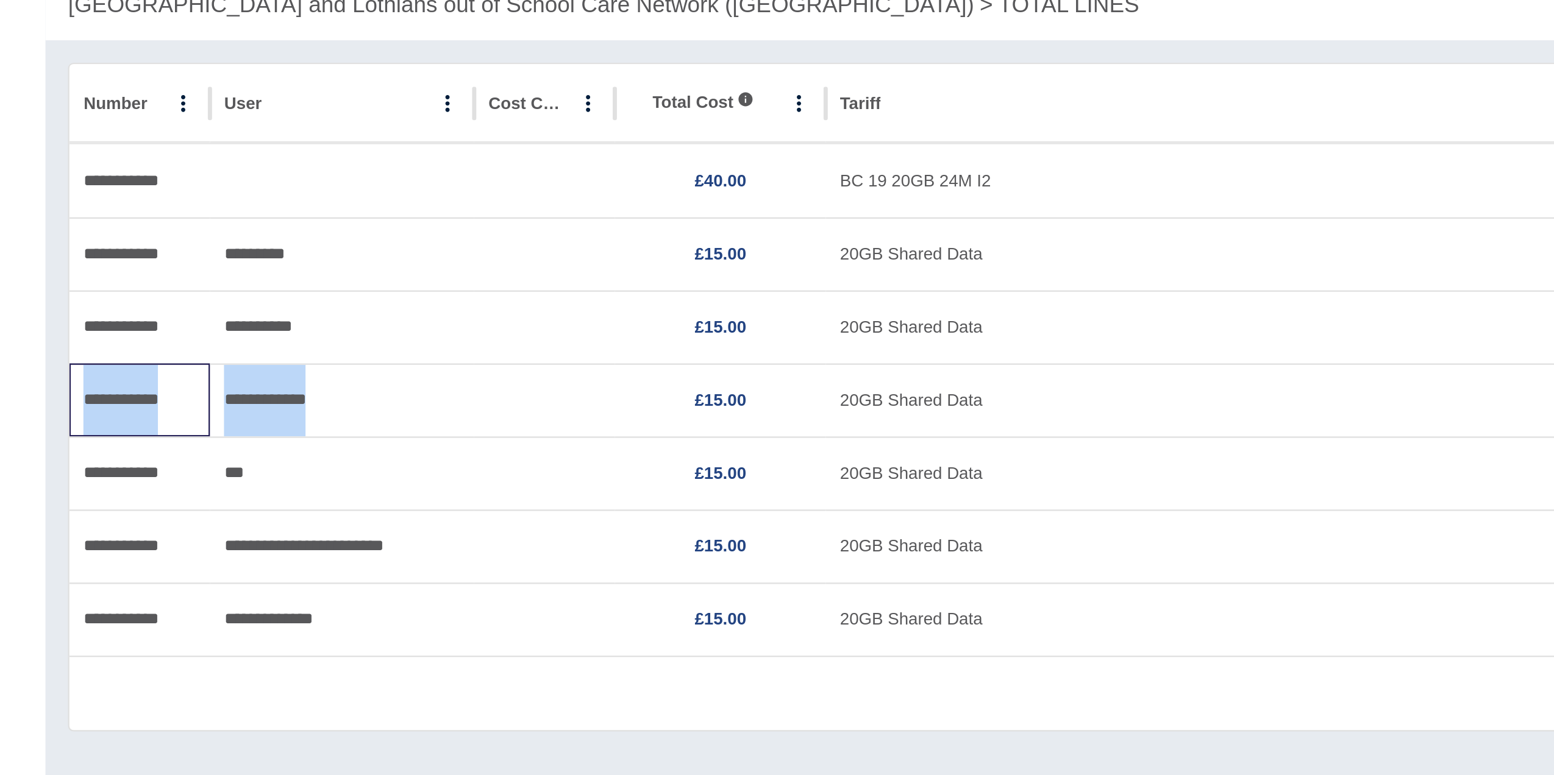
drag, startPoint x: 185, startPoint y: 219, endPoint x: 342, endPoint y: 216, distance: 157.3
click at [342, 216] on div "**********" at bounding box center [858, 218] width 1364 height 32
copy div "**********"
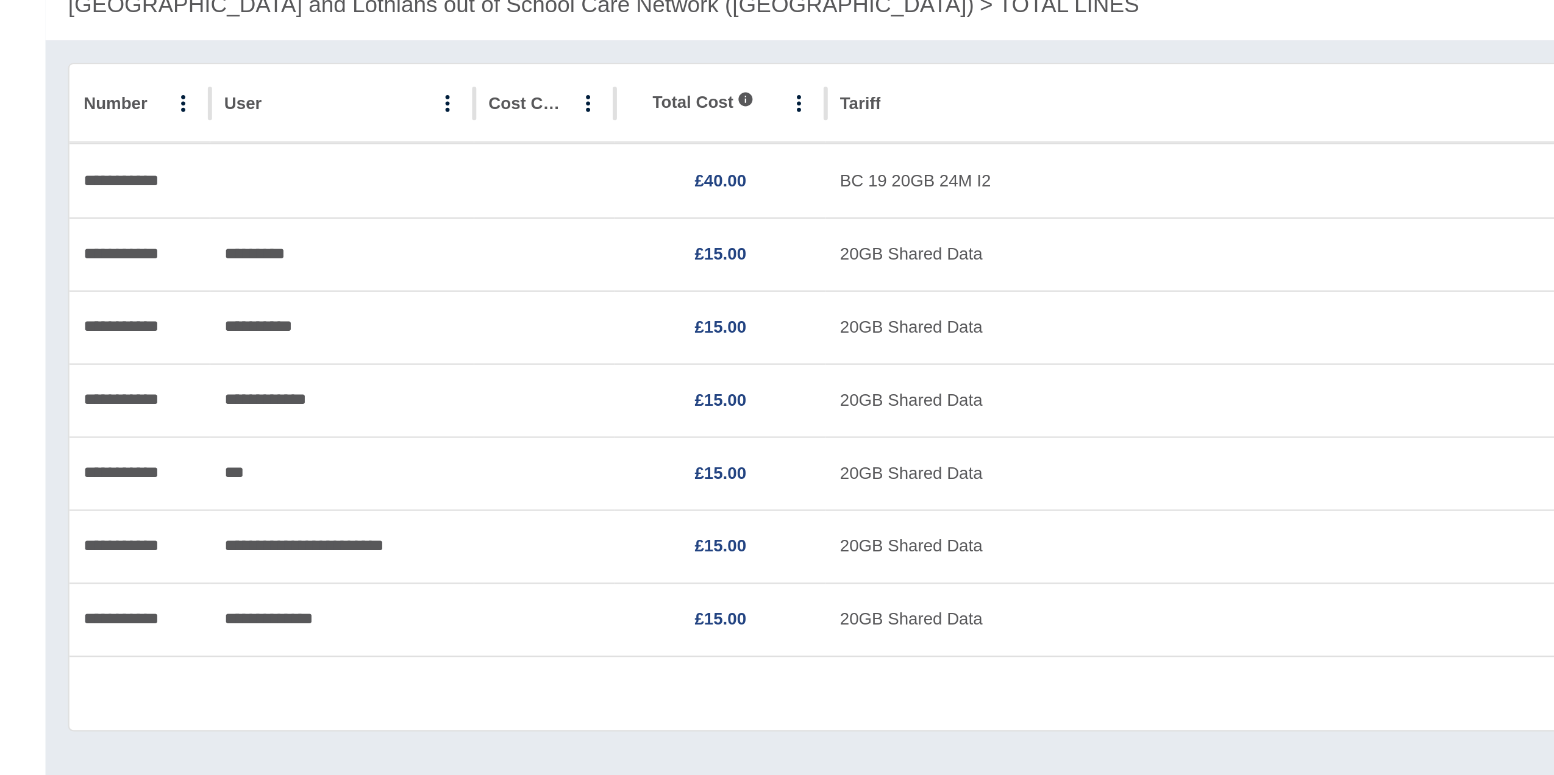
click at [434, 358] on div "Rows per page: 100 *** 1–7 of 7" at bounding box center [860, 346] width 1368 height 32
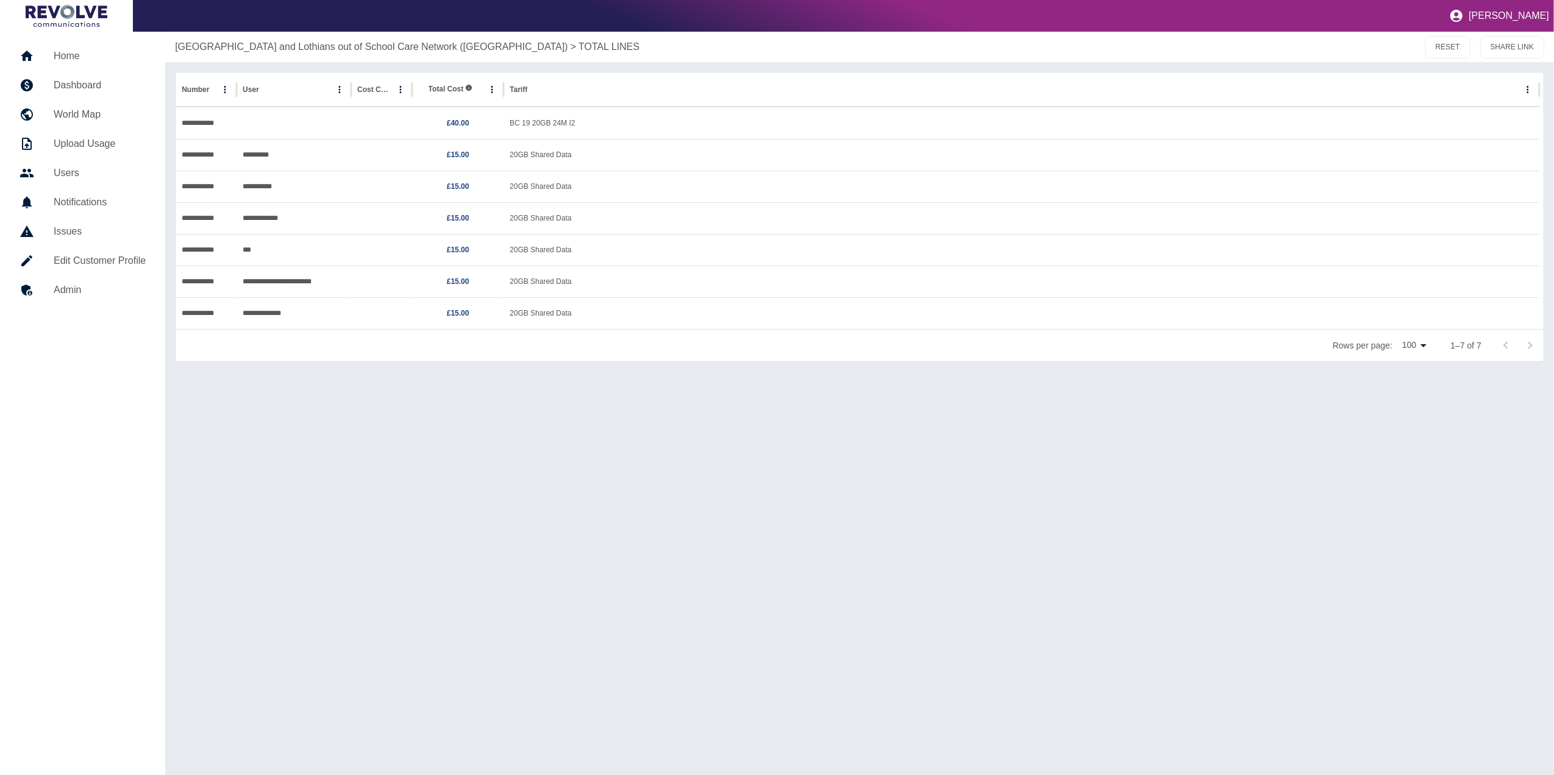
click at [103, 78] on h5 "Dashboard" at bounding box center [100, 85] width 92 height 15
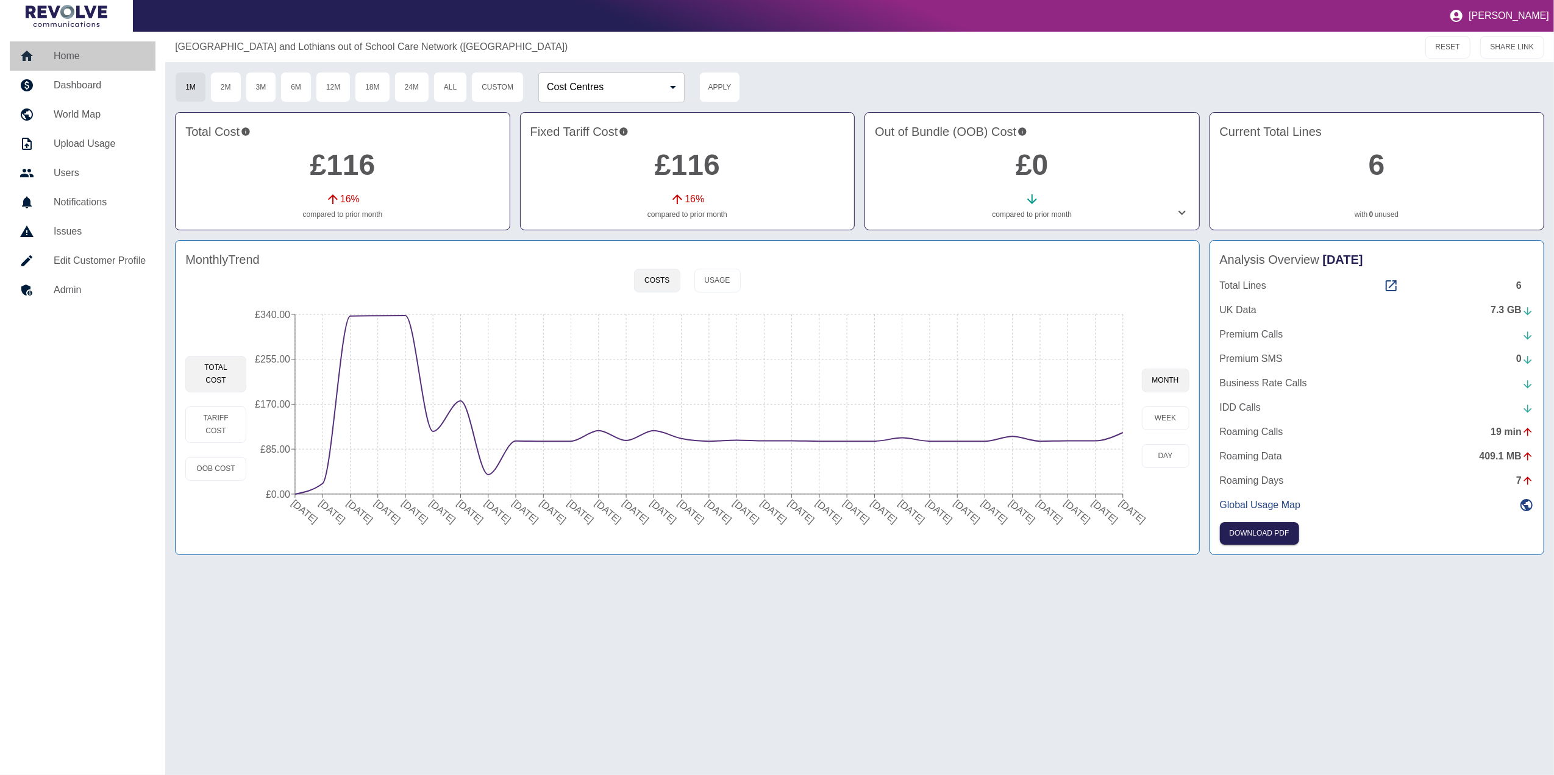
click at [103, 49] on h5 "Home" at bounding box center [100, 56] width 92 height 15
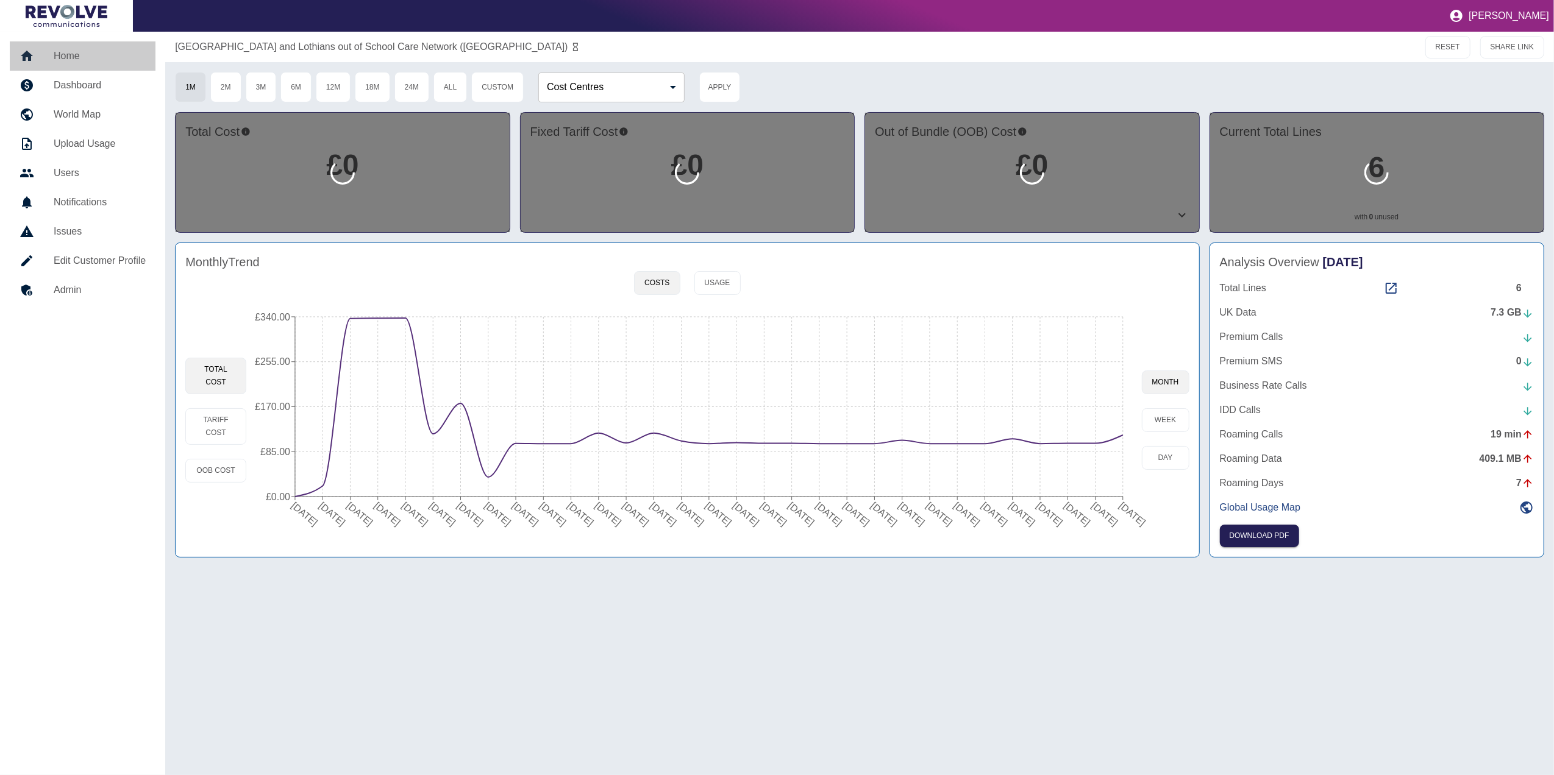
click at [83, 52] on h5 "Home" at bounding box center [100, 56] width 92 height 15
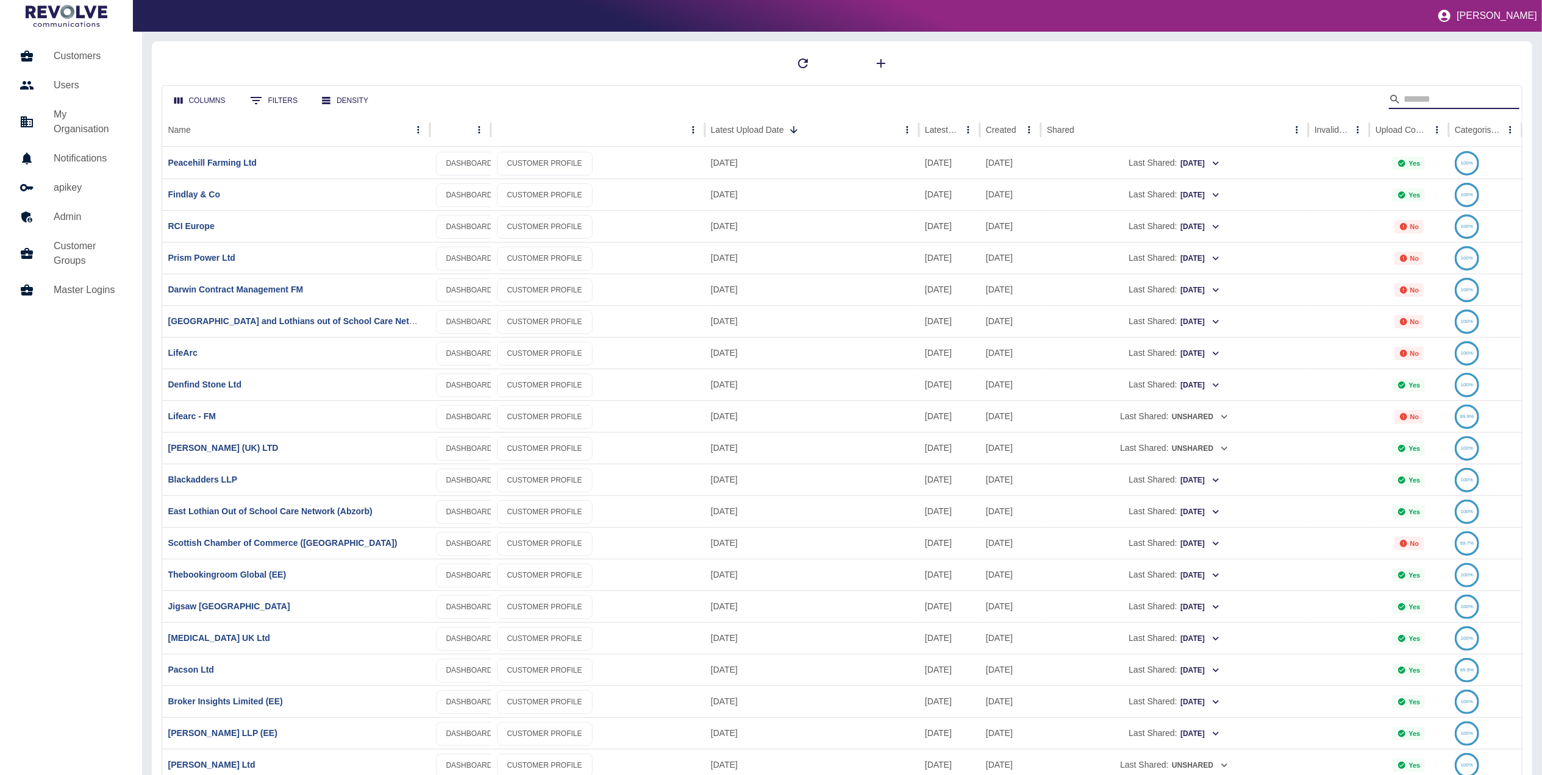
click at [1438, 98] on input "Search" at bounding box center [1452, 100] width 98 height 20
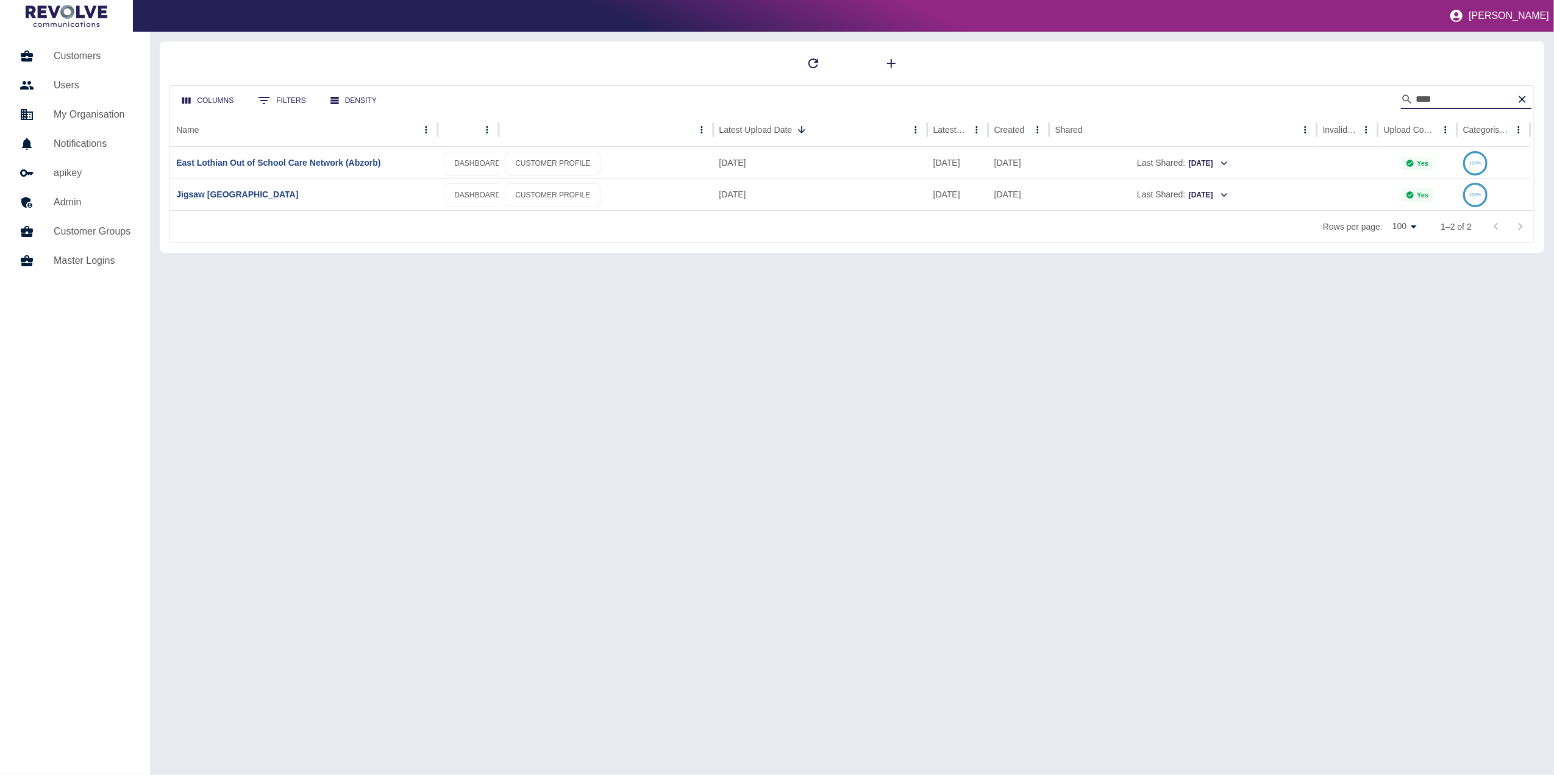
type input "****"
click at [350, 161] on link "East Lothian Out of School Care Network (Abzorb)" at bounding box center [278, 163] width 204 height 10
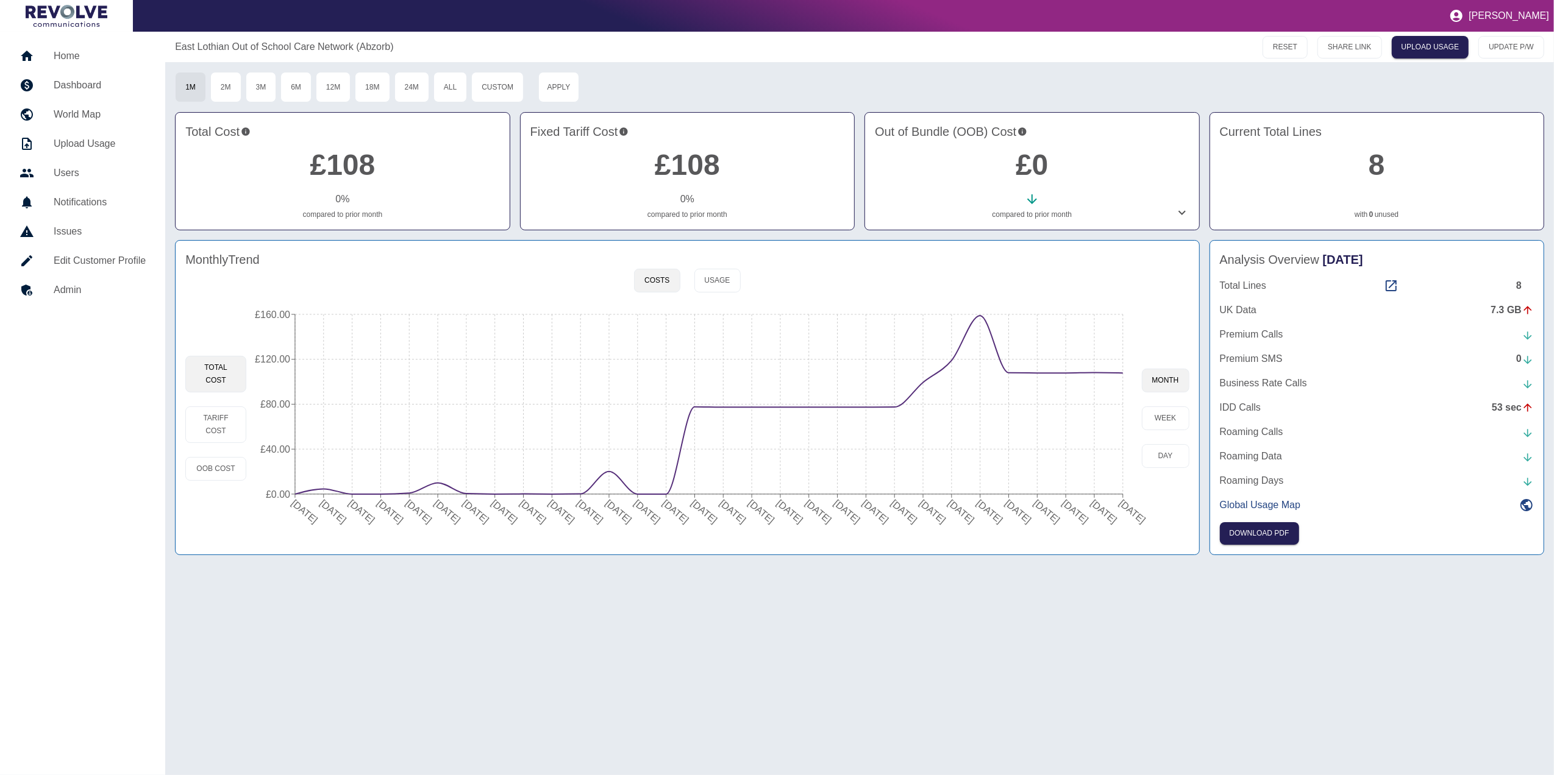
click at [1371, 210] on link "0" at bounding box center [1371, 214] width 4 height 11
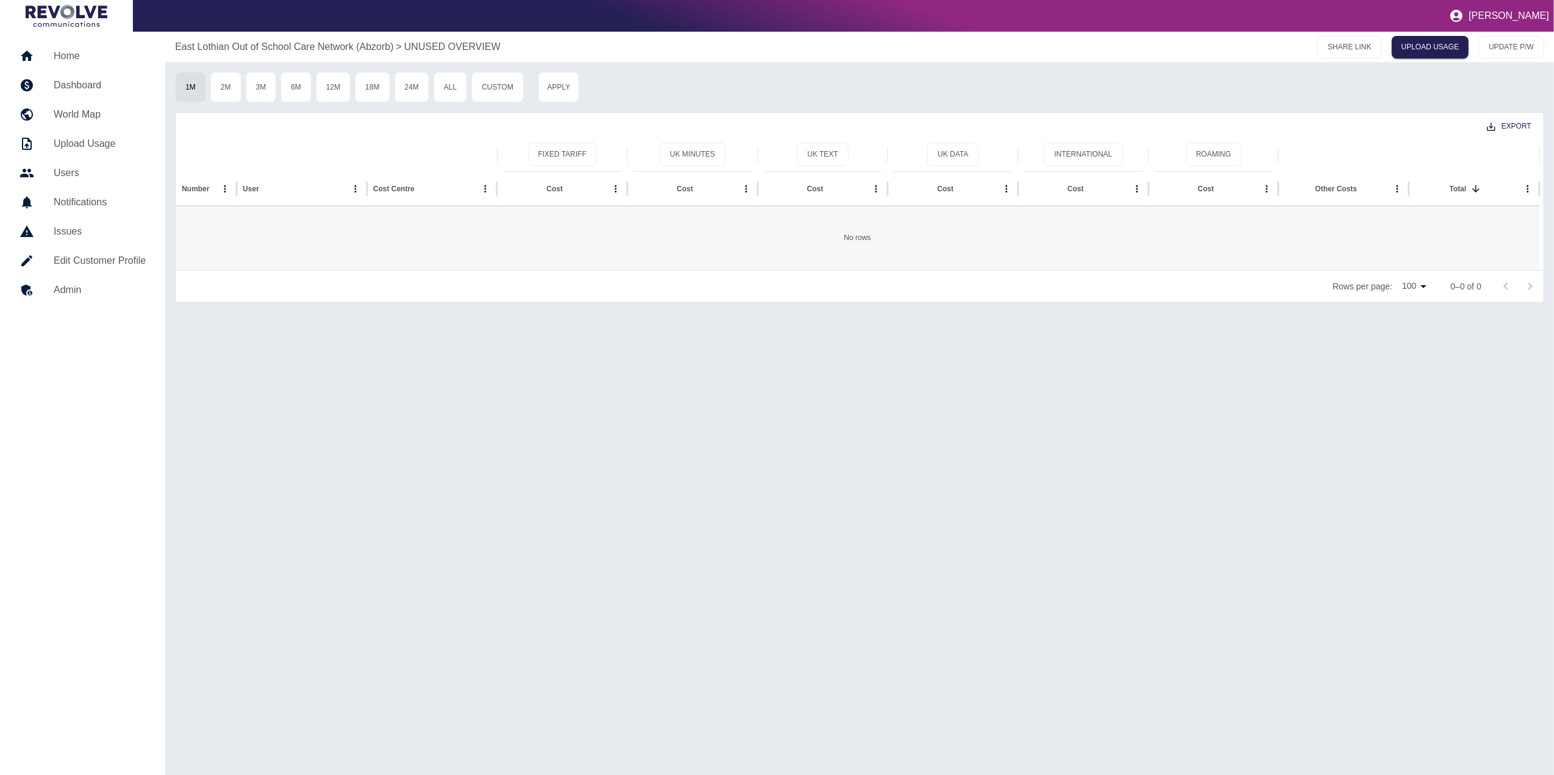
click at [105, 81] on h5 "Dashboard" at bounding box center [100, 85] width 92 height 15
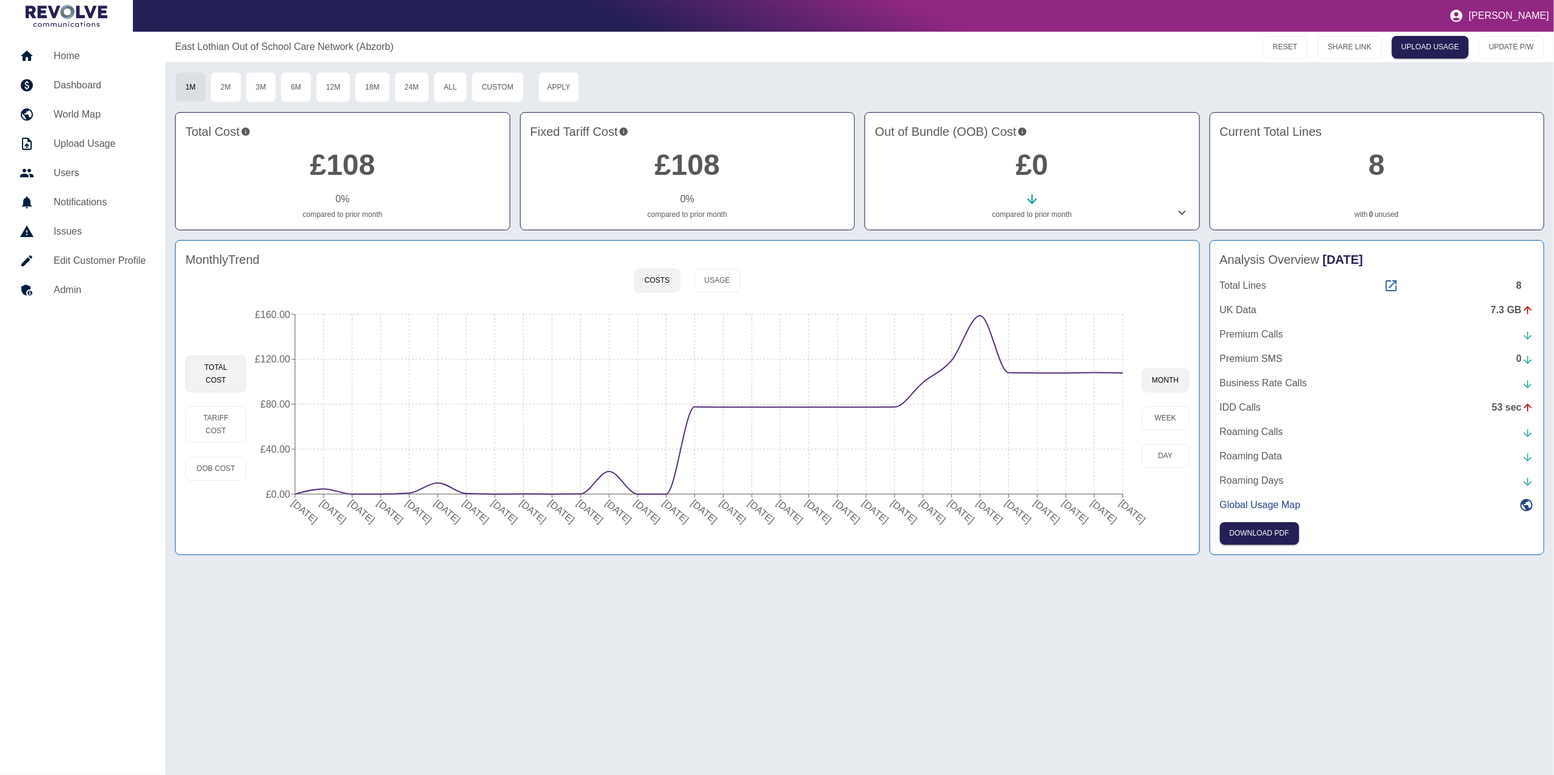
click at [1396, 291] on icon at bounding box center [1391, 285] width 11 height 11
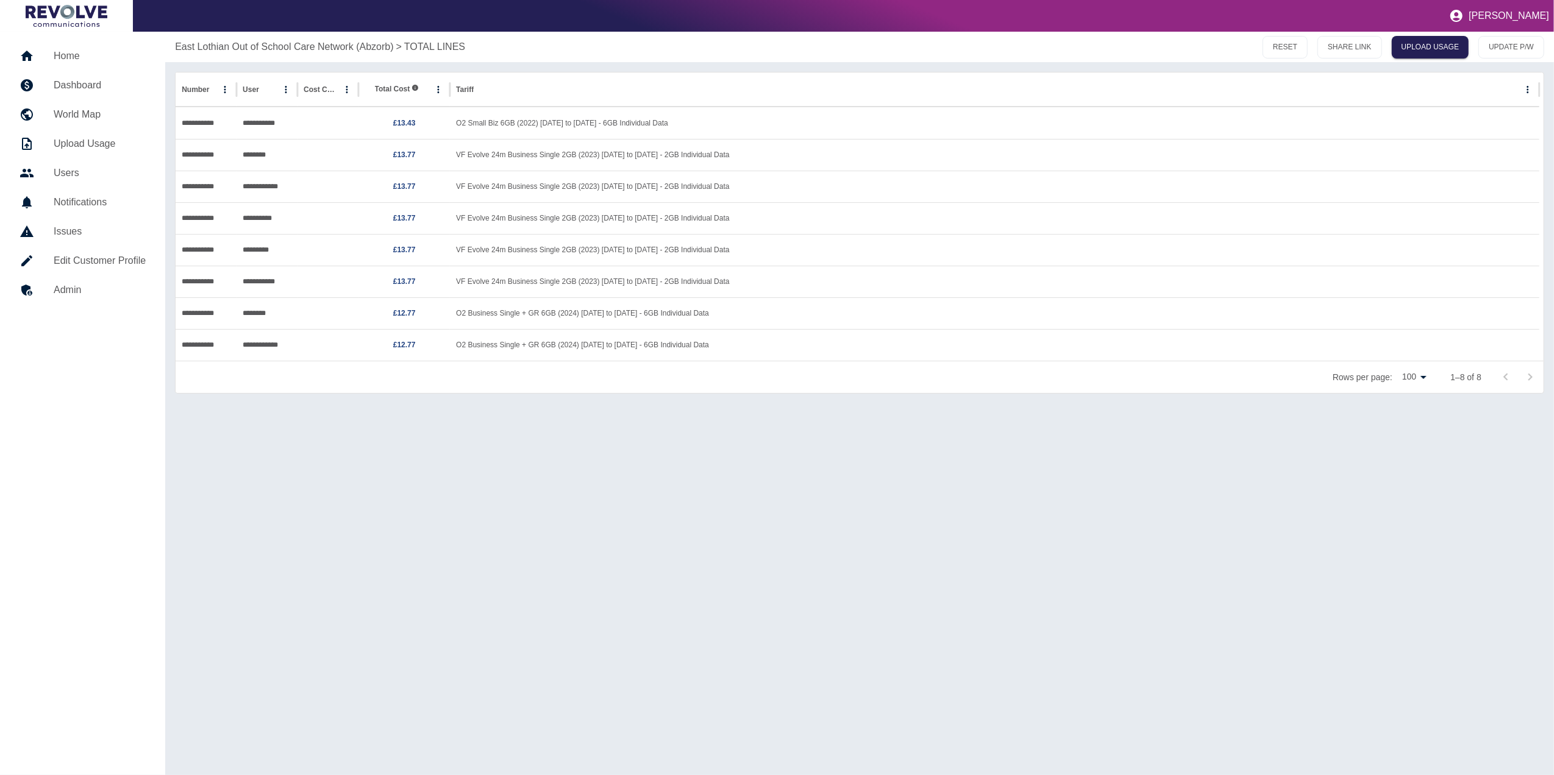
click at [83, 79] on h5 "Dashboard" at bounding box center [100, 85] width 92 height 15
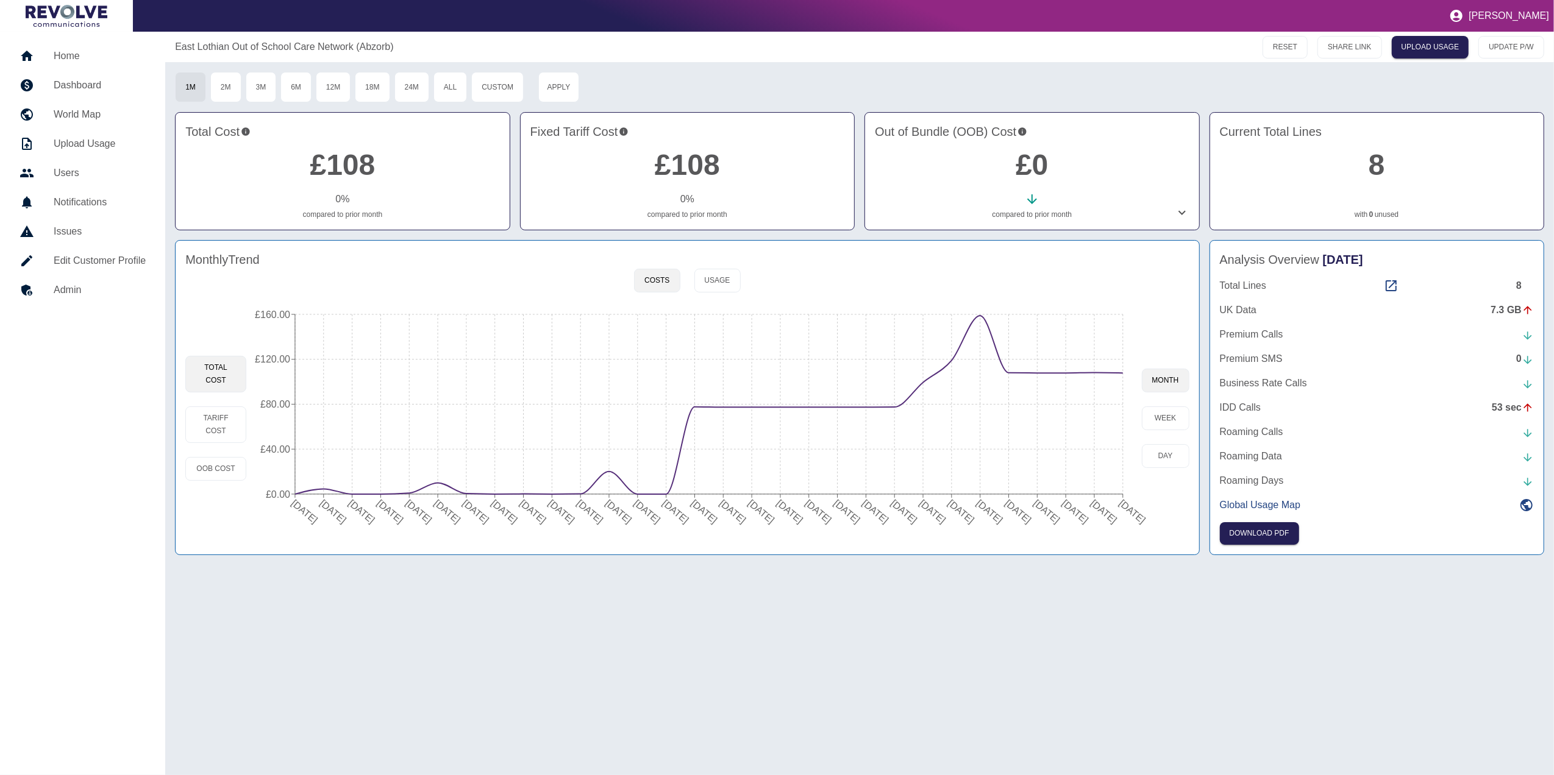
click at [1088, 608] on div "East Lothian Out of School Care Network (Abzorb) RESET SHARE LINK UPLOAD USAGE …" at bounding box center [859, 404] width 1389 height 744
click at [1396, 289] on icon at bounding box center [1391, 286] width 15 height 15
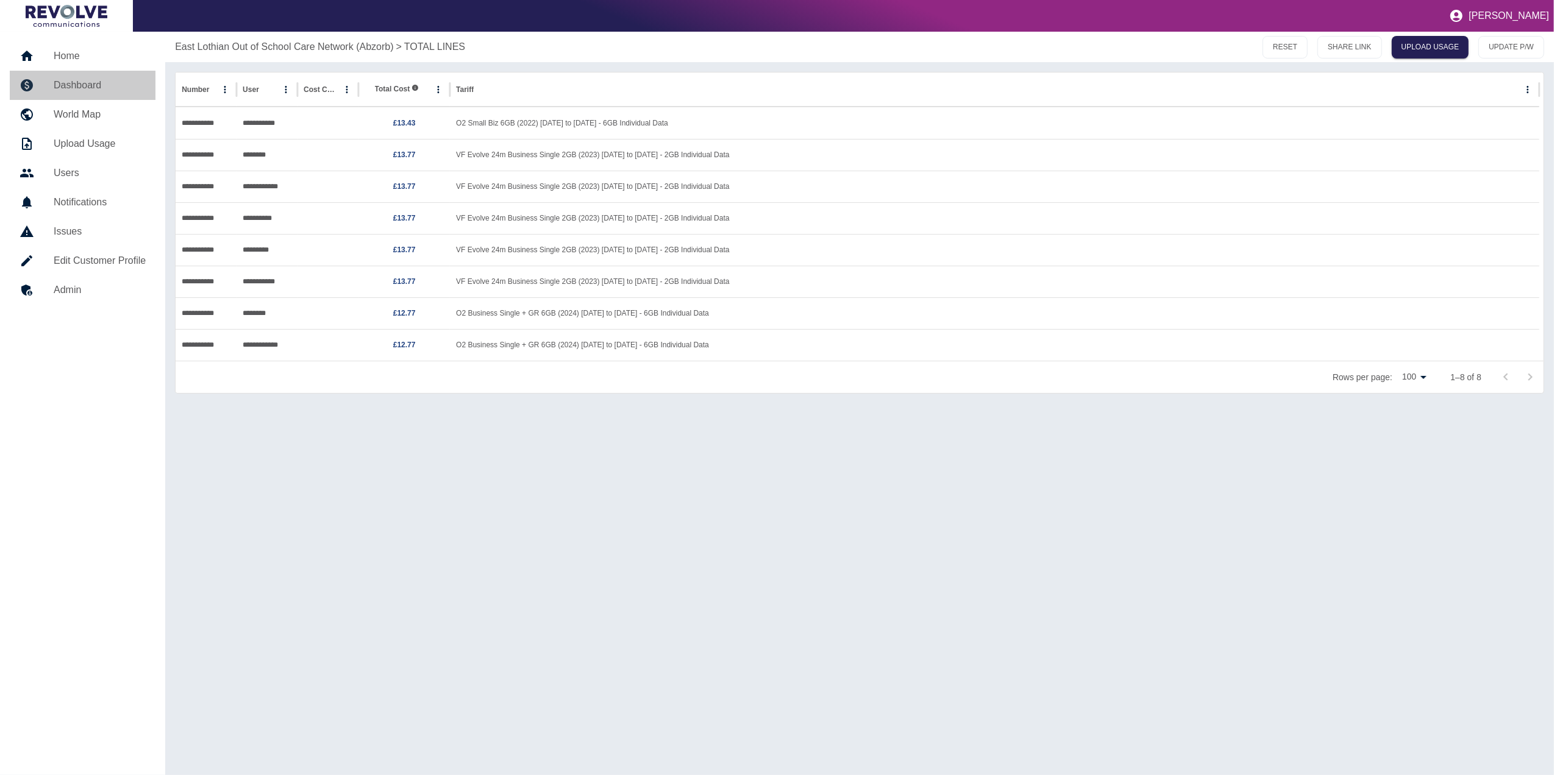
click at [98, 93] on link "Dashboard" at bounding box center [83, 85] width 146 height 29
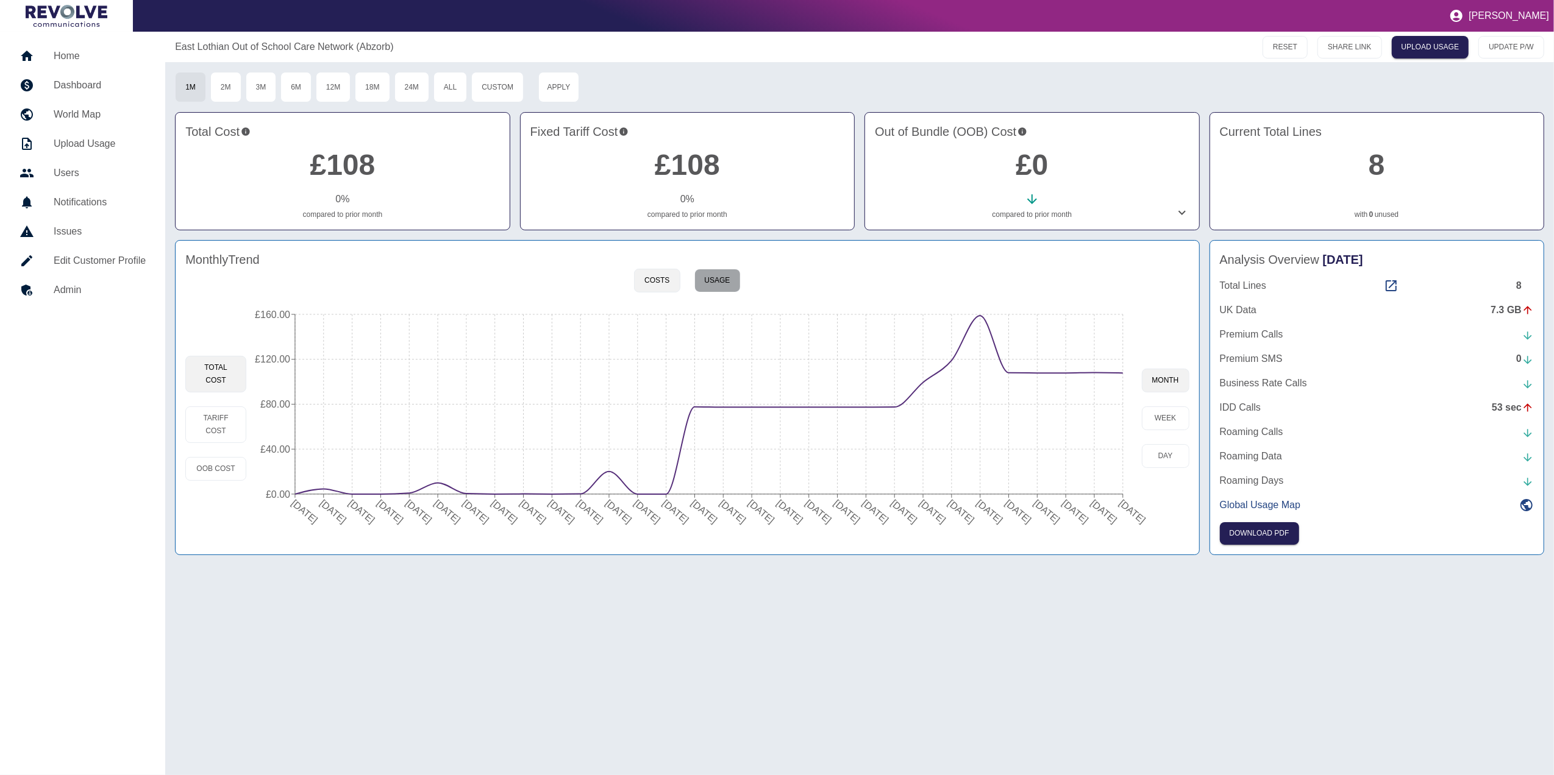
click at [730, 285] on button "Usage" at bounding box center [717, 281] width 46 height 24
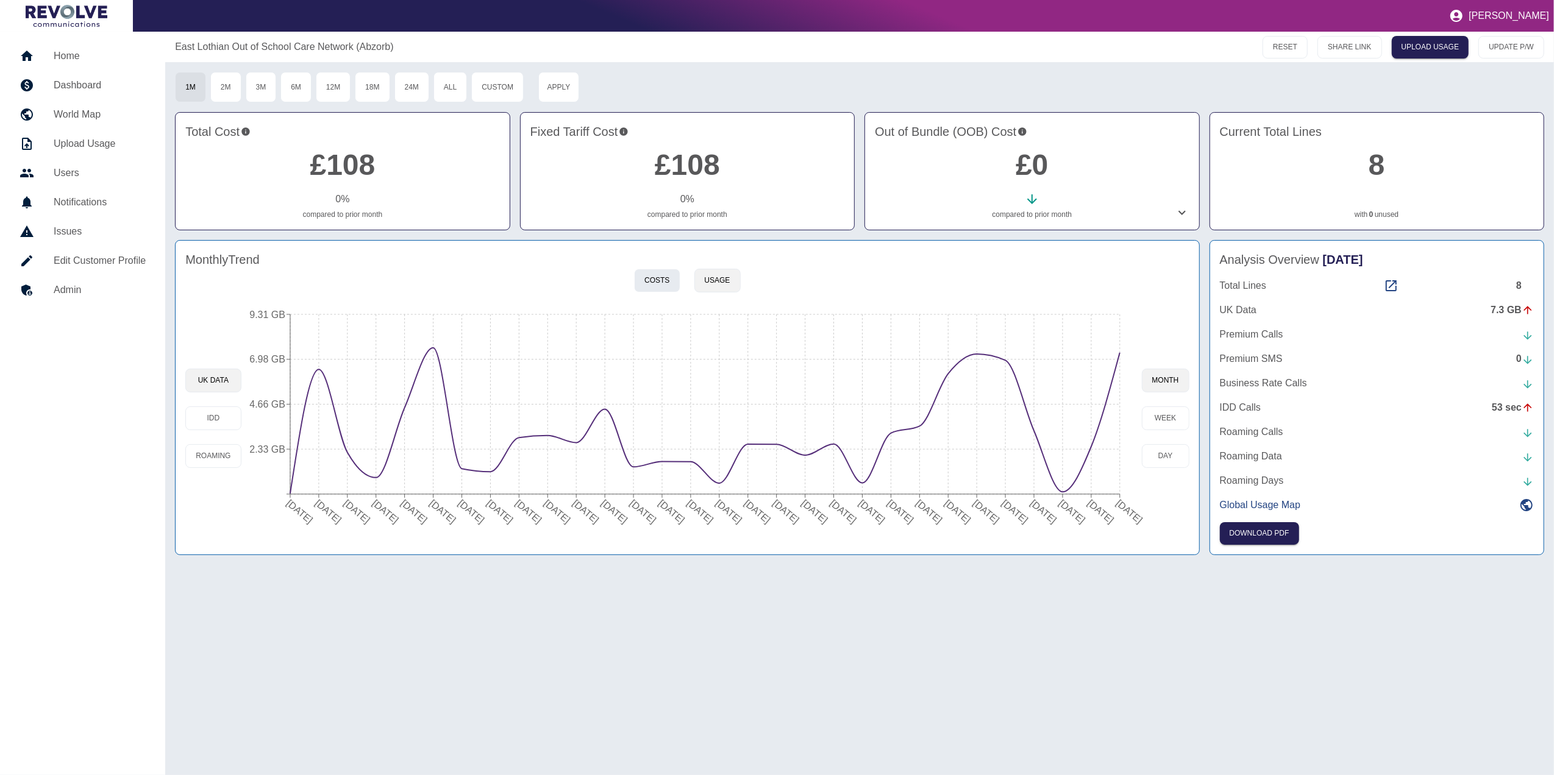
click at [660, 283] on button "Costs" at bounding box center [657, 281] width 46 height 24
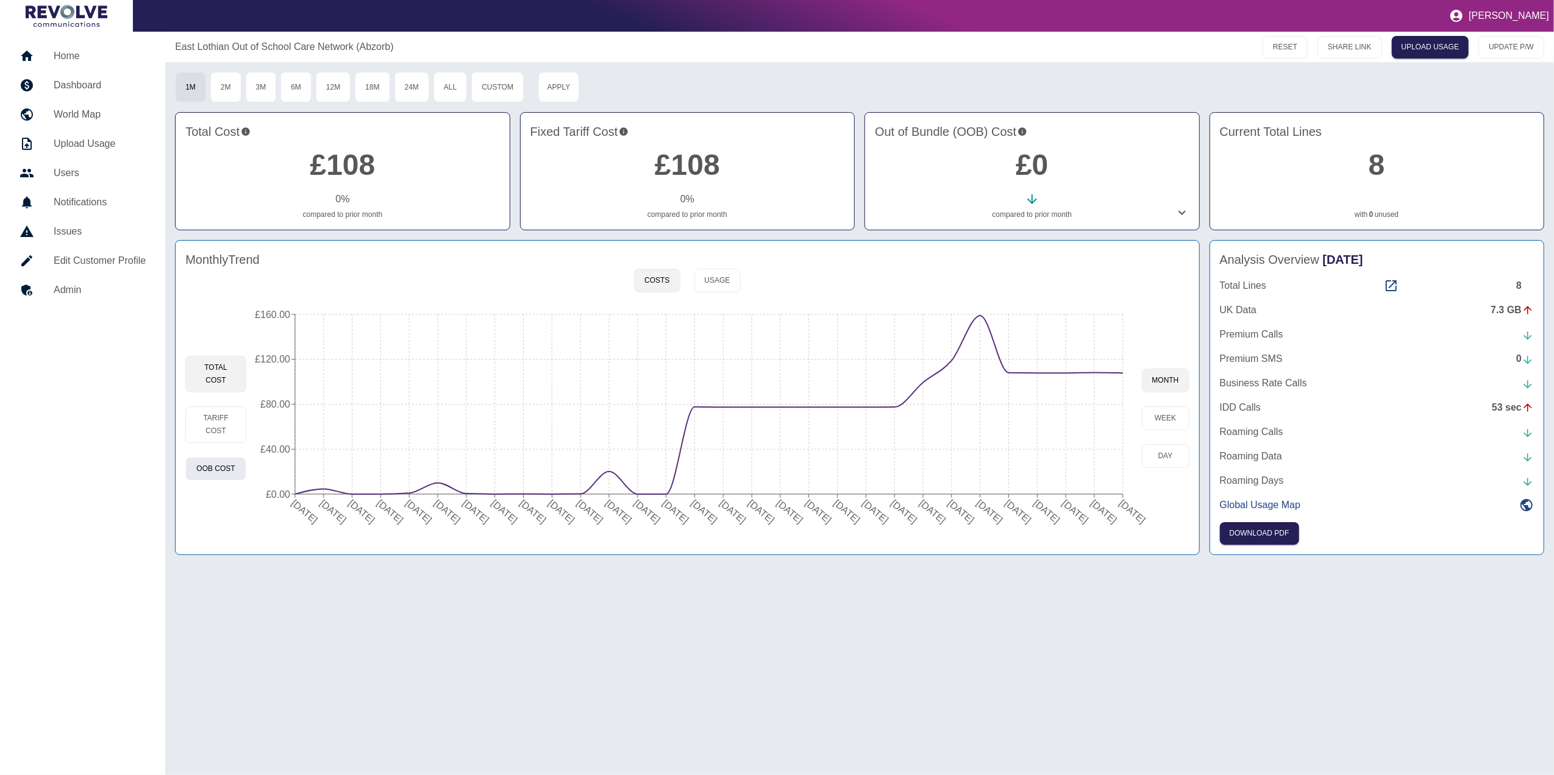
click at [217, 474] on button "OOB Cost" at bounding box center [215, 469] width 61 height 24
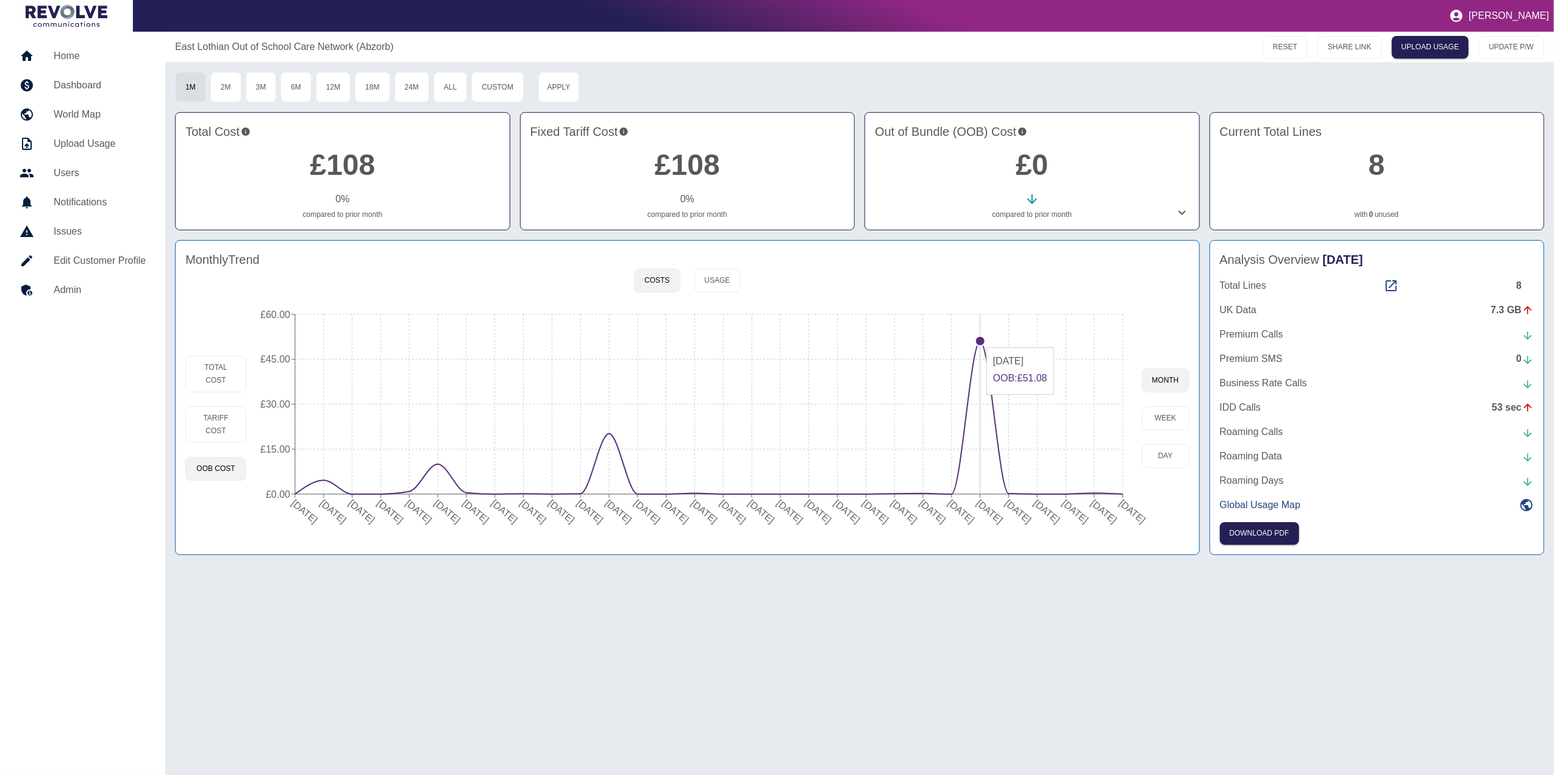
click at [980, 343] on circle at bounding box center [980, 342] width 10 height 10
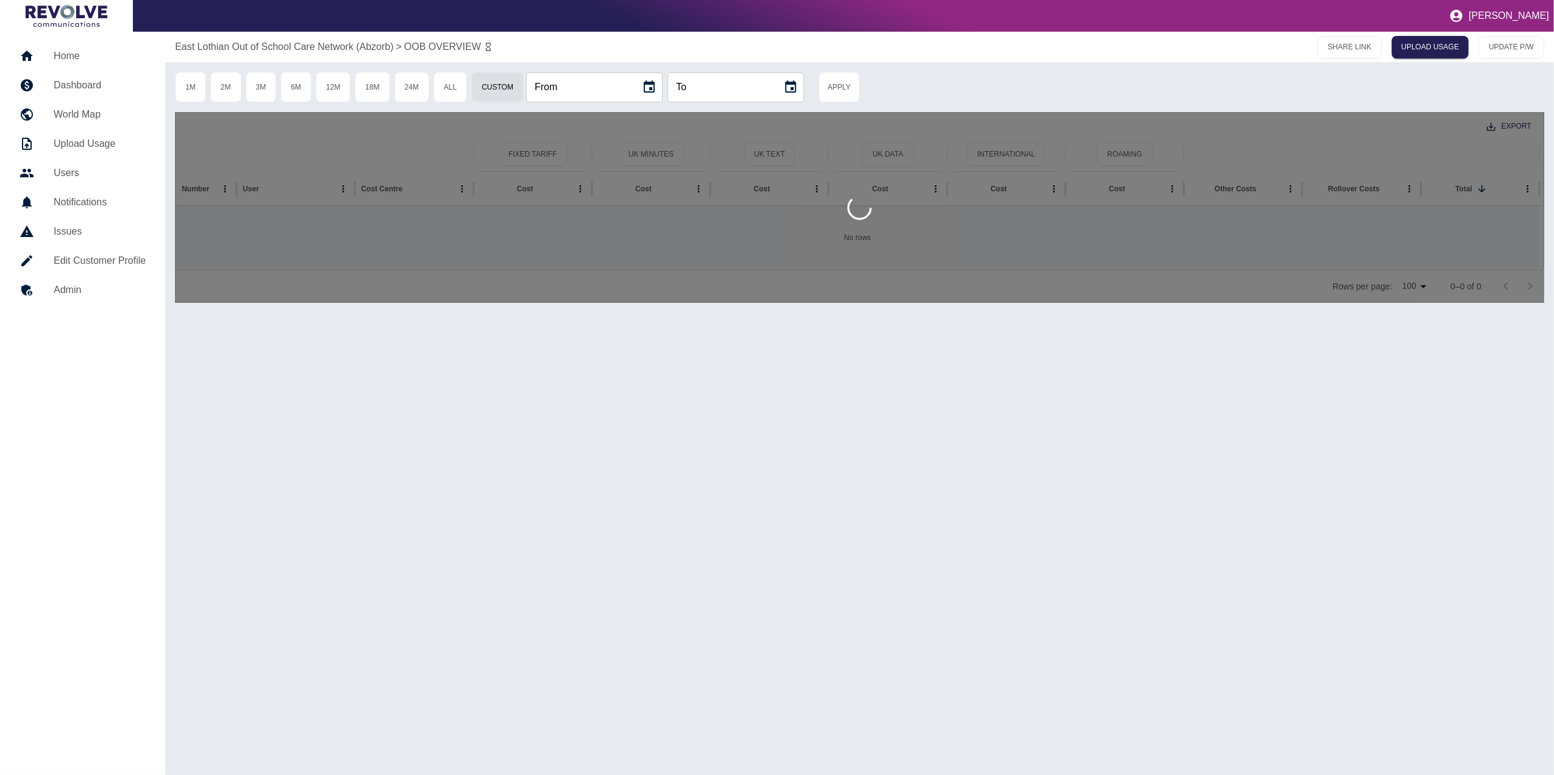
type input "**********"
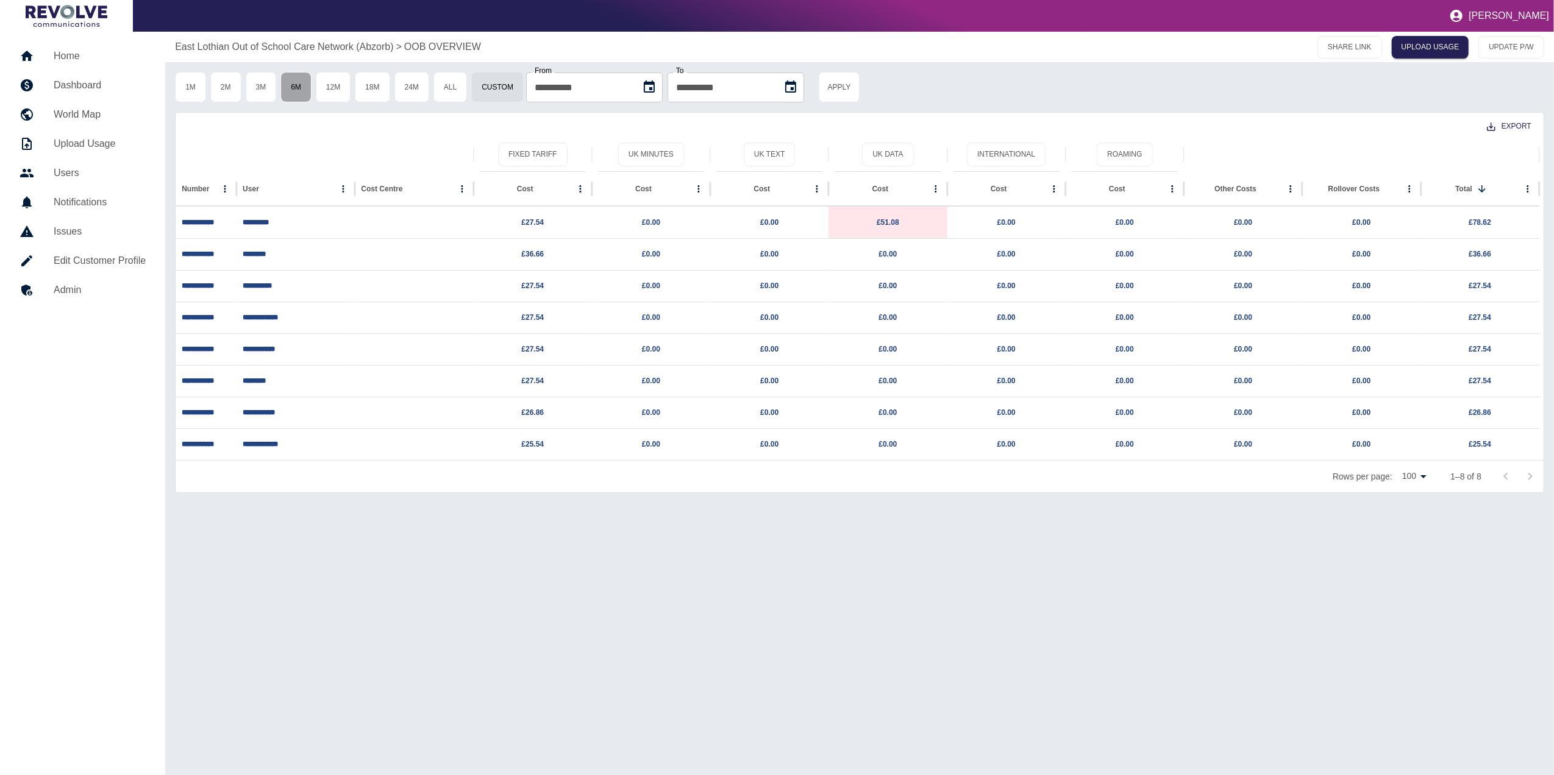
click at [311, 93] on button "6M" at bounding box center [295, 87] width 31 height 30
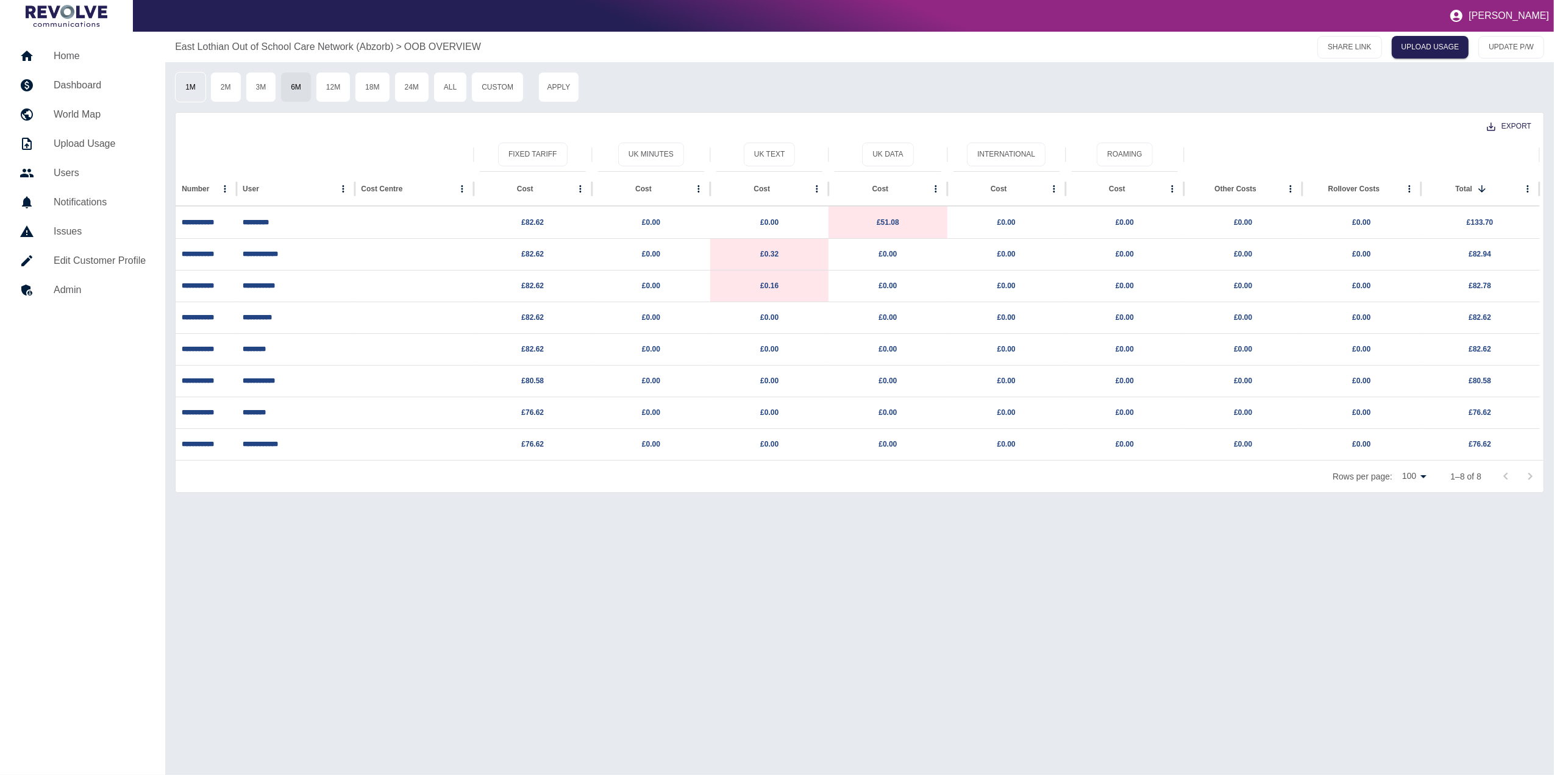
click at [203, 89] on button "1M" at bounding box center [190, 87] width 31 height 30
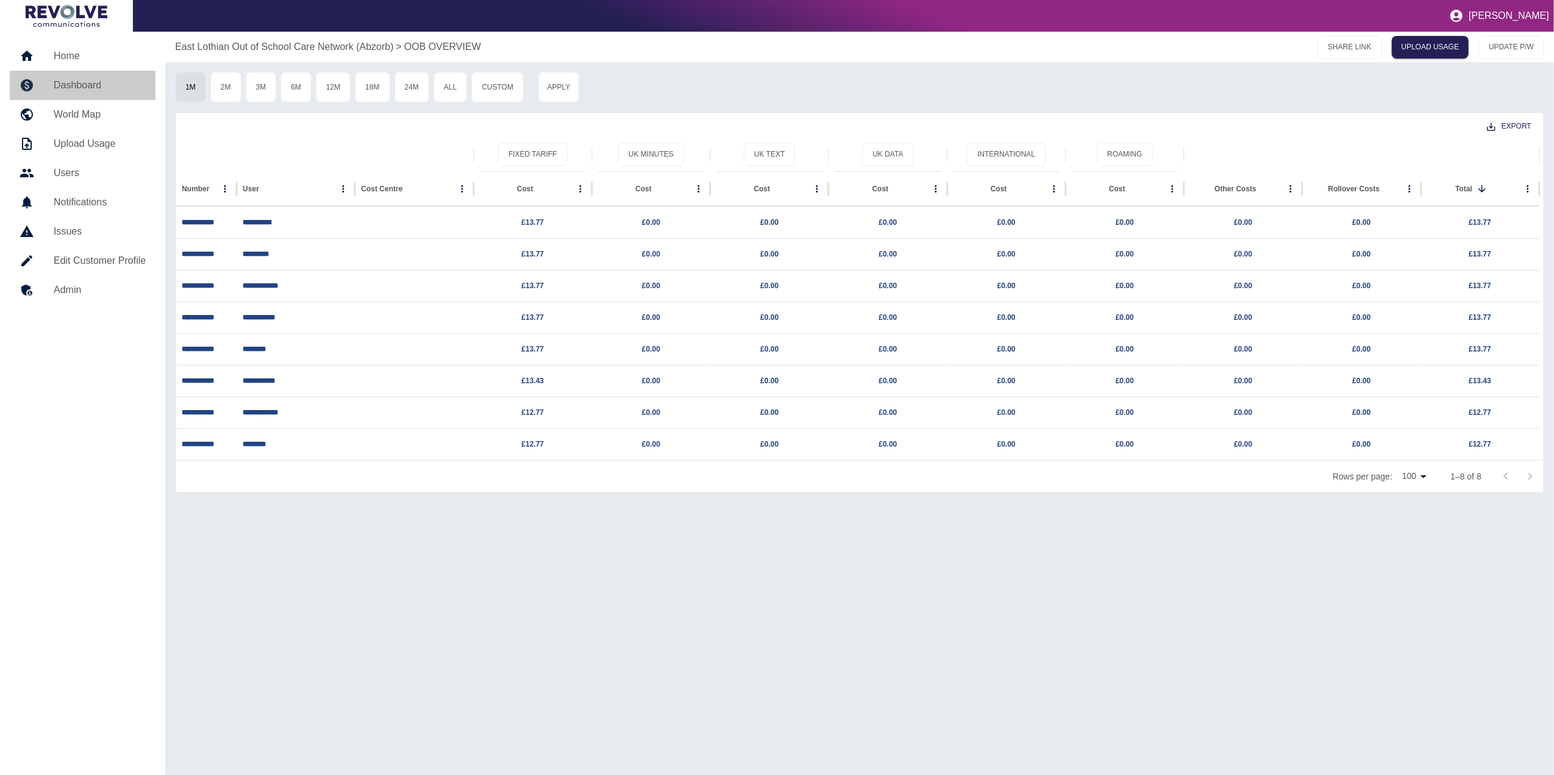
click at [120, 90] on h5 "Dashboard" at bounding box center [100, 85] width 92 height 15
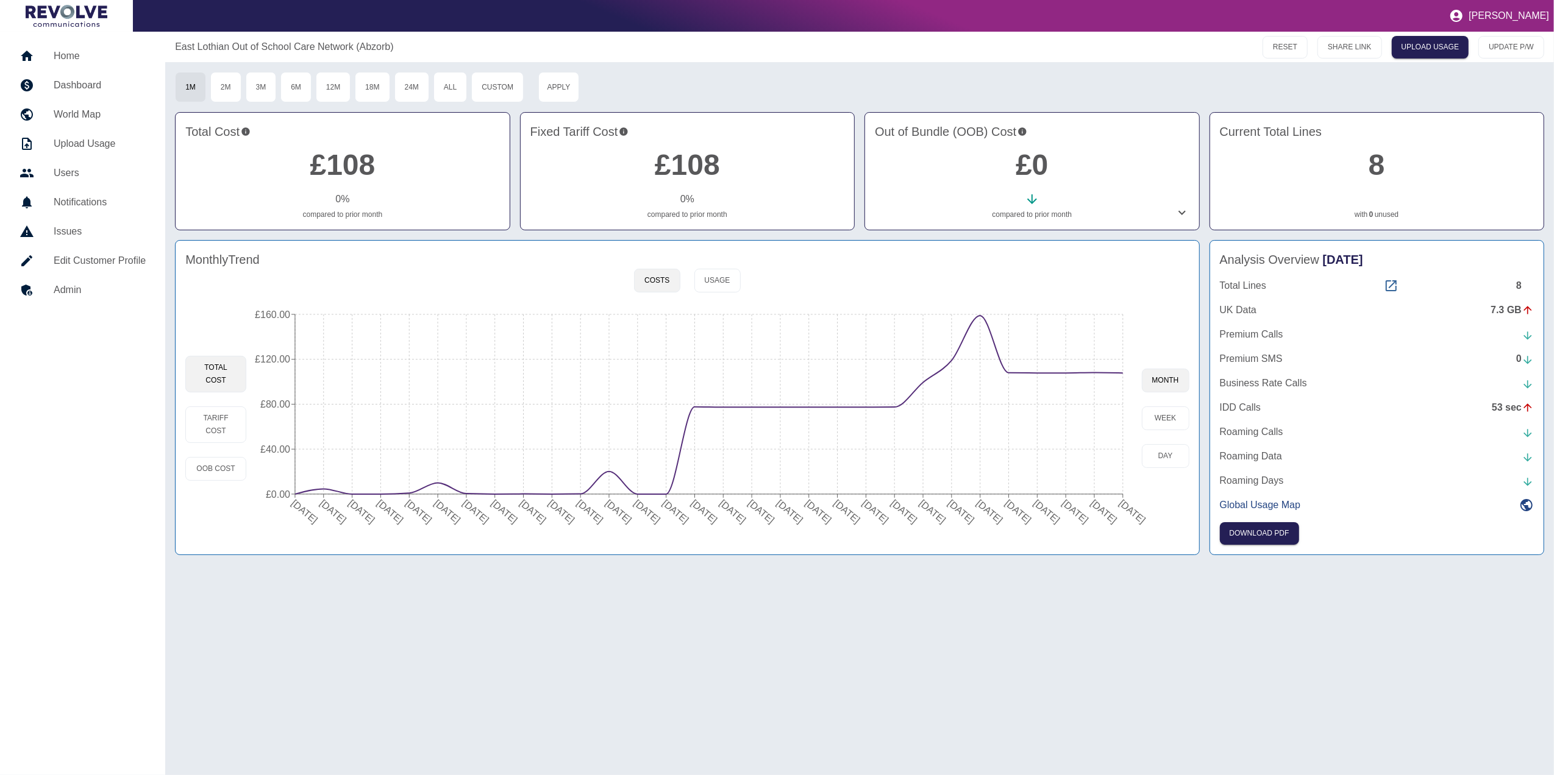
click at [1391, 288] on icon at bounding box center [1391, 285] width 11 height 11
